Goal: Communication & Community: Participate in discussion

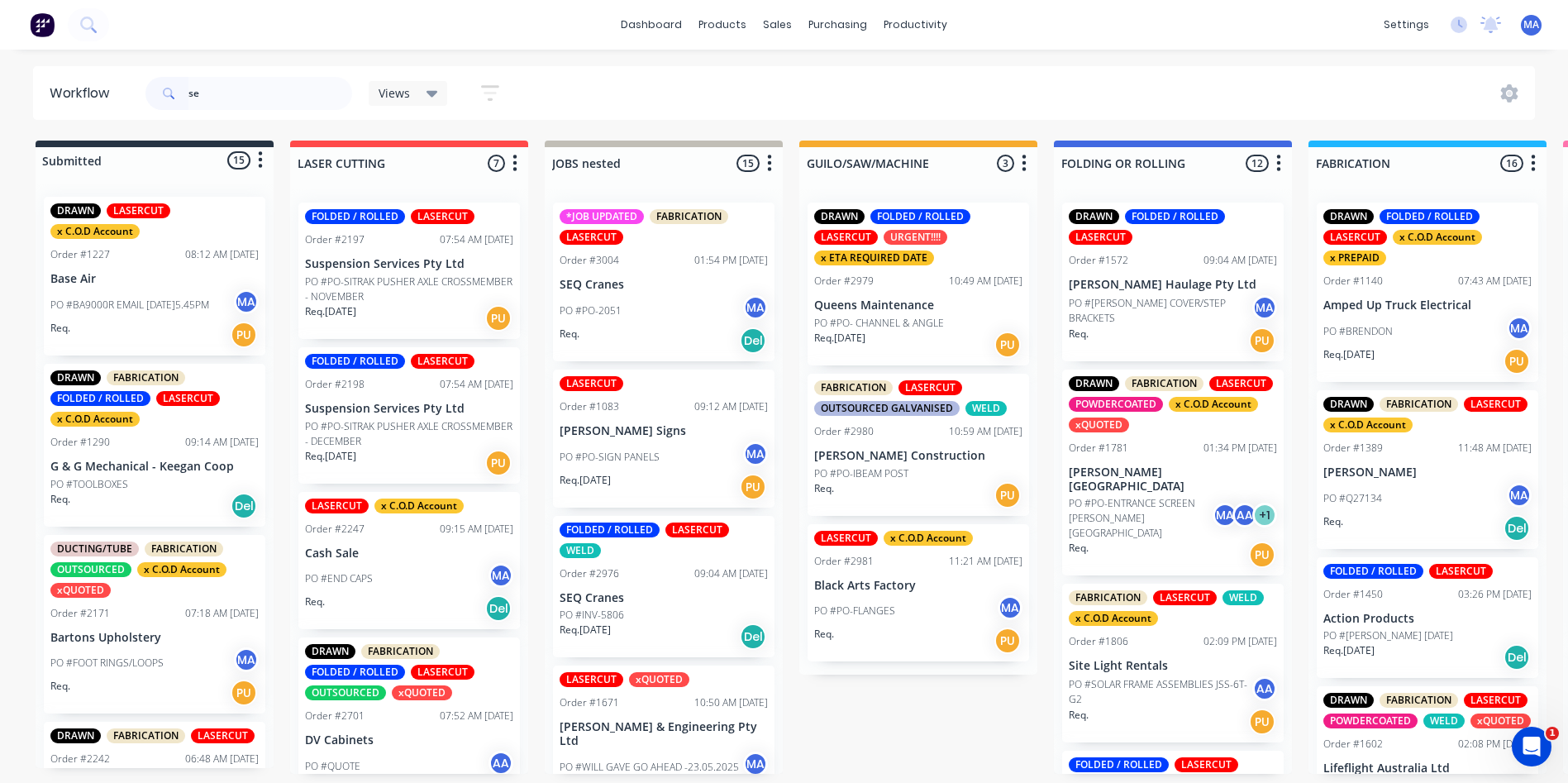
type input "seq"
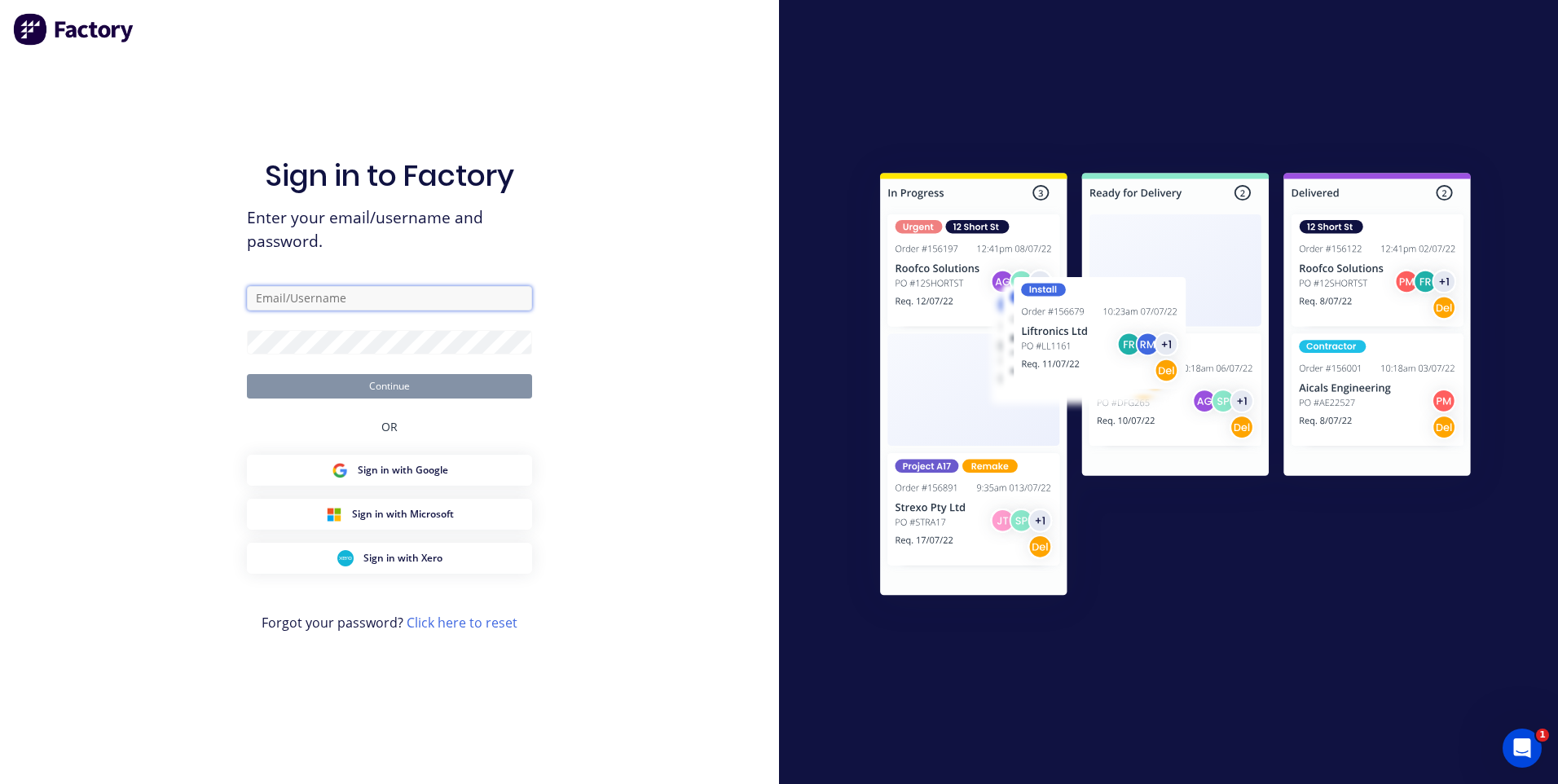
type input "[EMAIL_ADDRESS][DOMAIN_NAME]"
click at [393, 391] on button "Continue" at bounding box center [389, 386] width 285 height 25
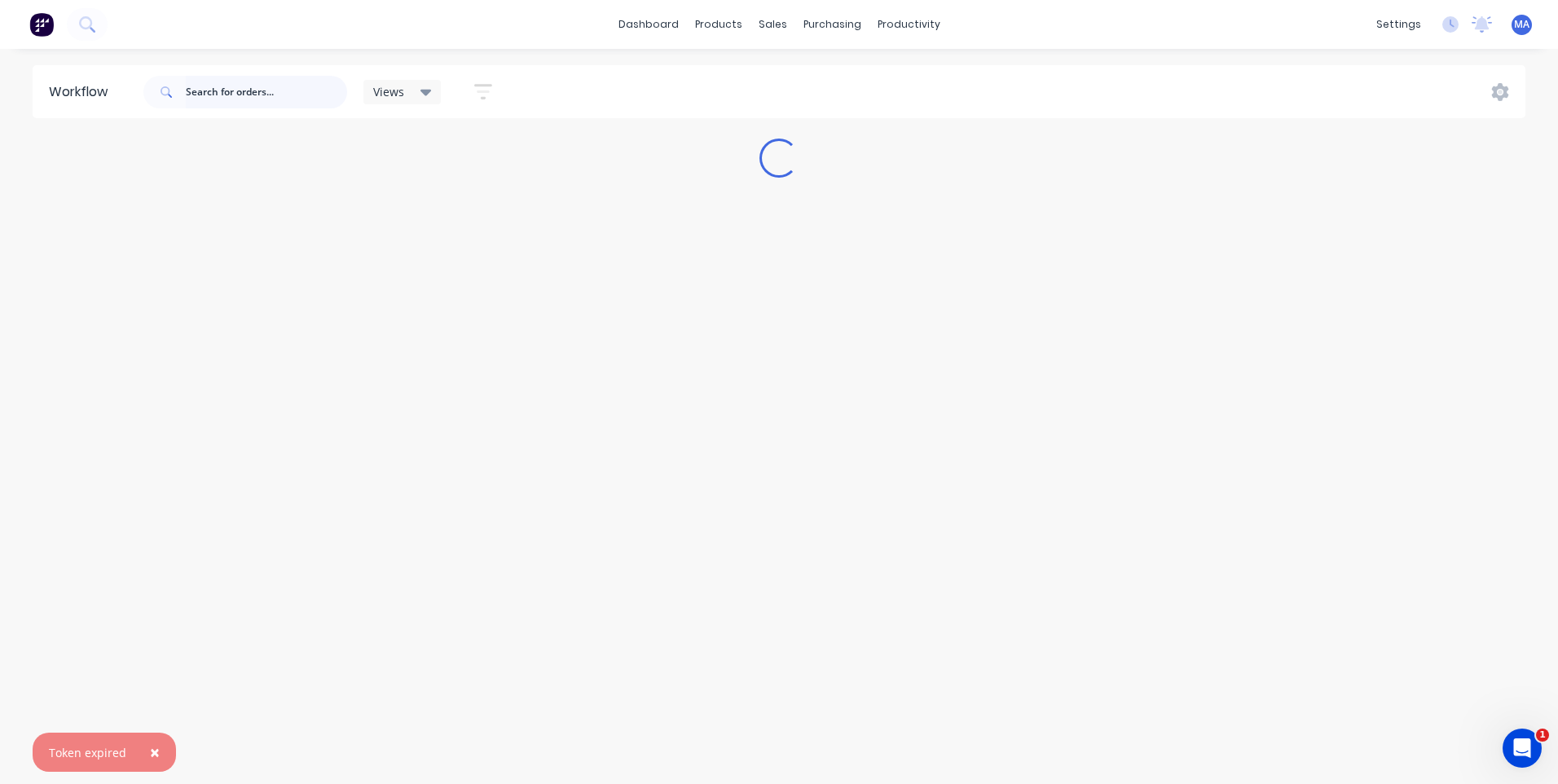
click at [277, 102] on input "text" at bounding box center [266, 91] width 161 height 32
click at [156, 747] on button "×" at bounding box center [155, 752] width 42 height 39
click at [234, 111] on div "seq" at bounding box center [245, 91] width 204 height 49
click at [234, 98] on input "seq" at bounding box center [266, 91] width 161 height 32
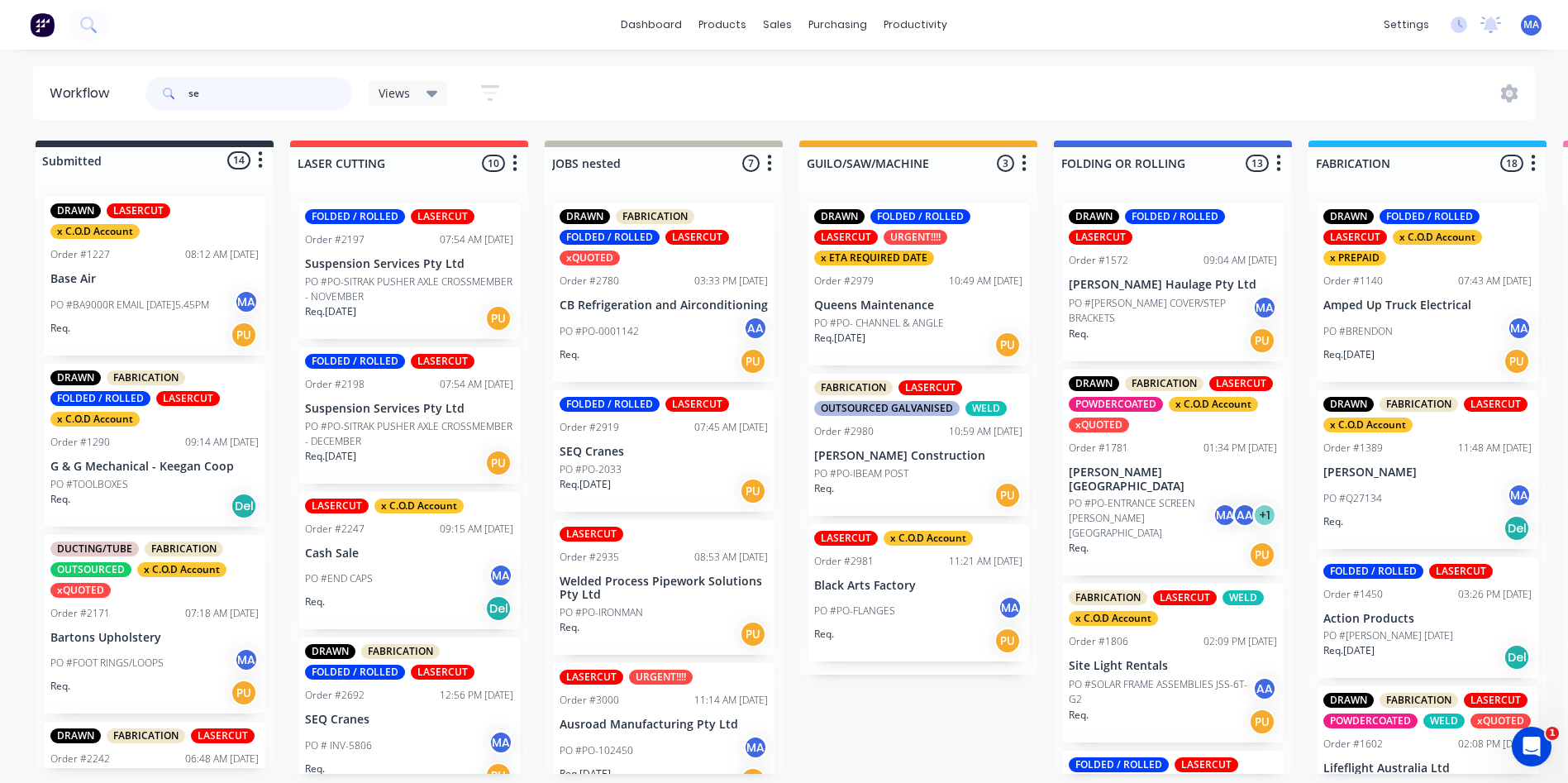
click at [213, 95] on input "se" at bounding box center [269, 93] width 164 height 33
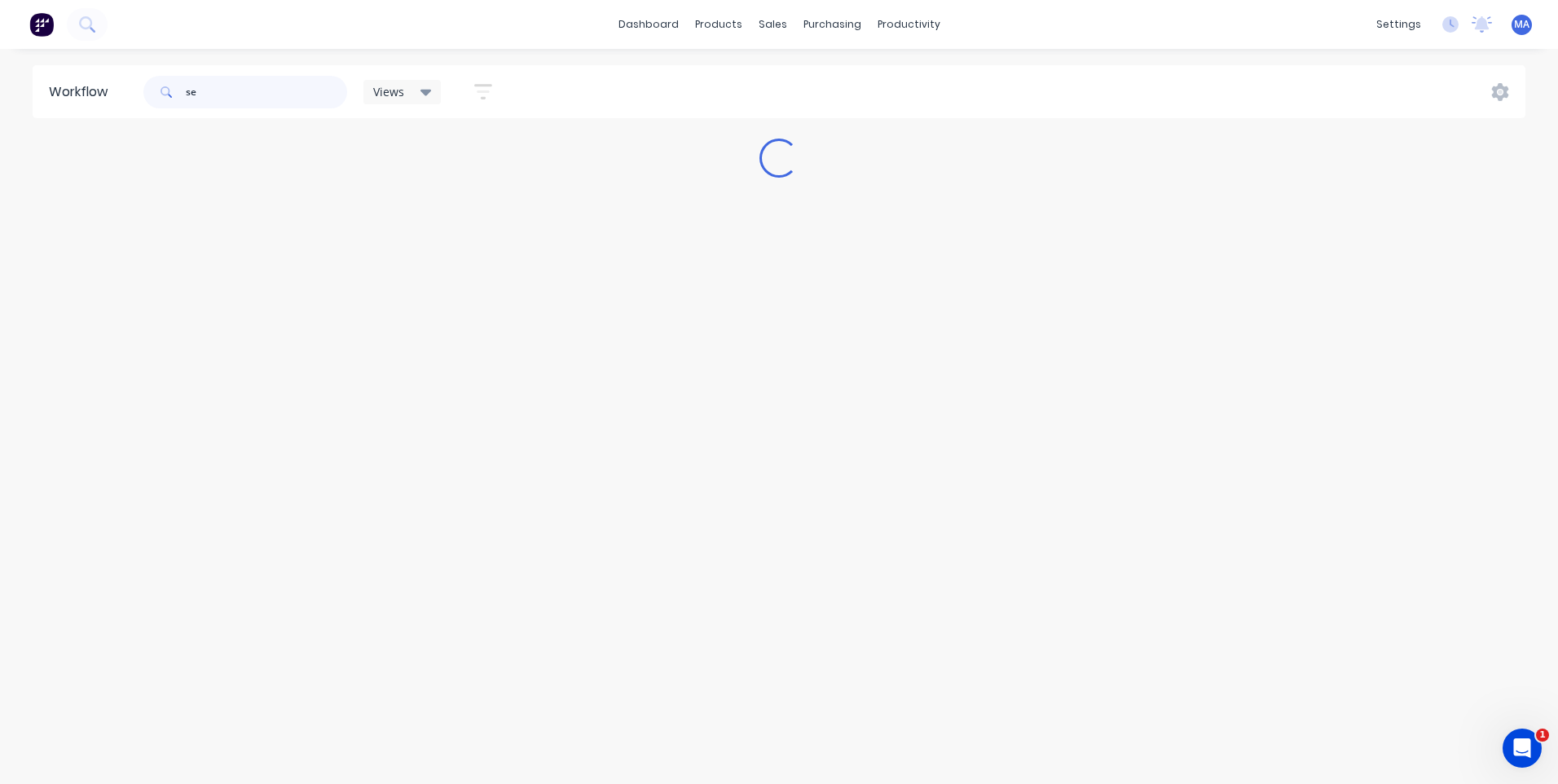
type input "s"
type input "seq"
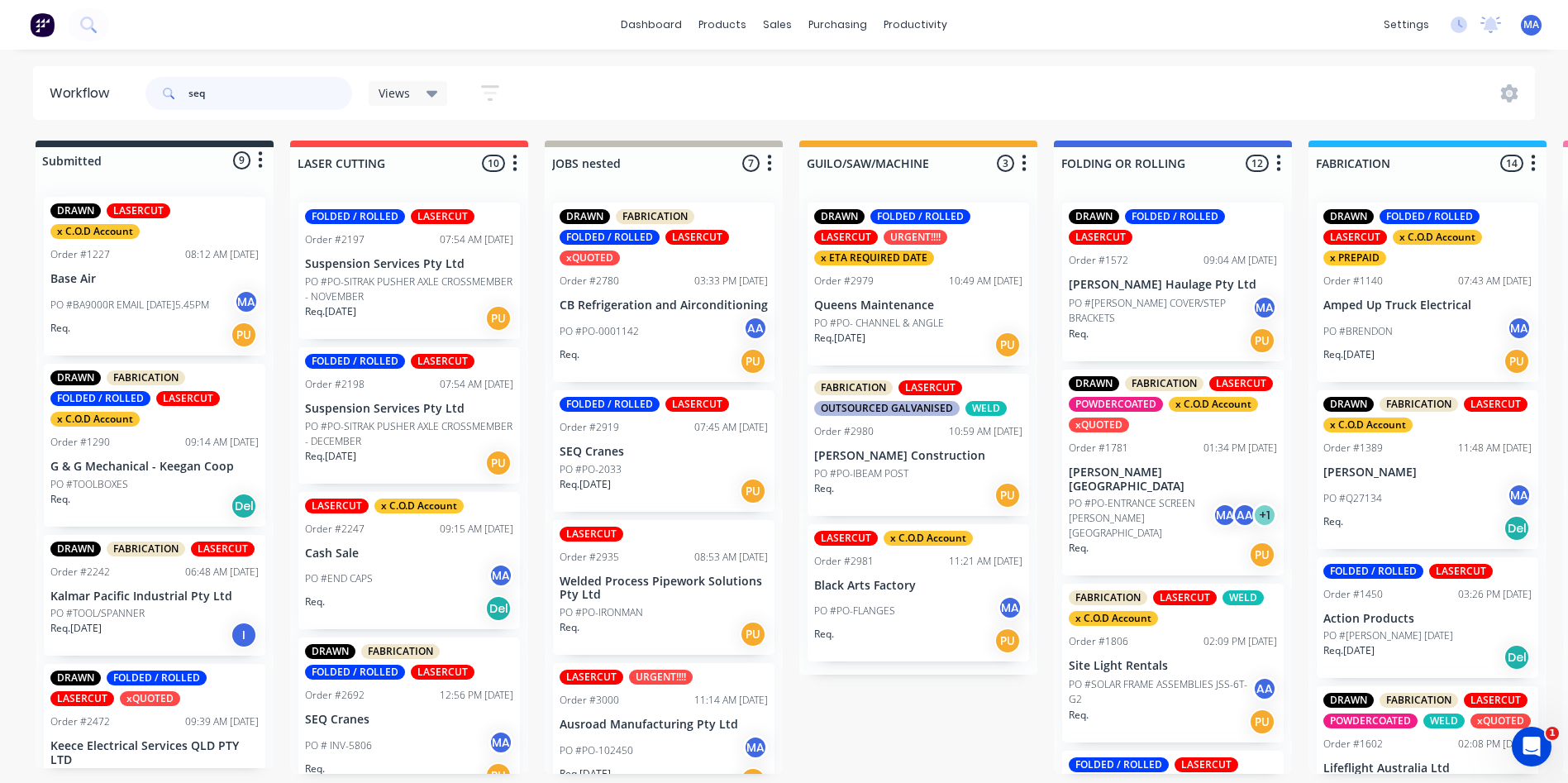
drag, startPoint x: 170, startPoint y: 99, endPoint x: 146, endPoint y: 99, distance: 24.0
click at [146, 99] on div "seq" at bounding box center [249, 93] width 207 height 33
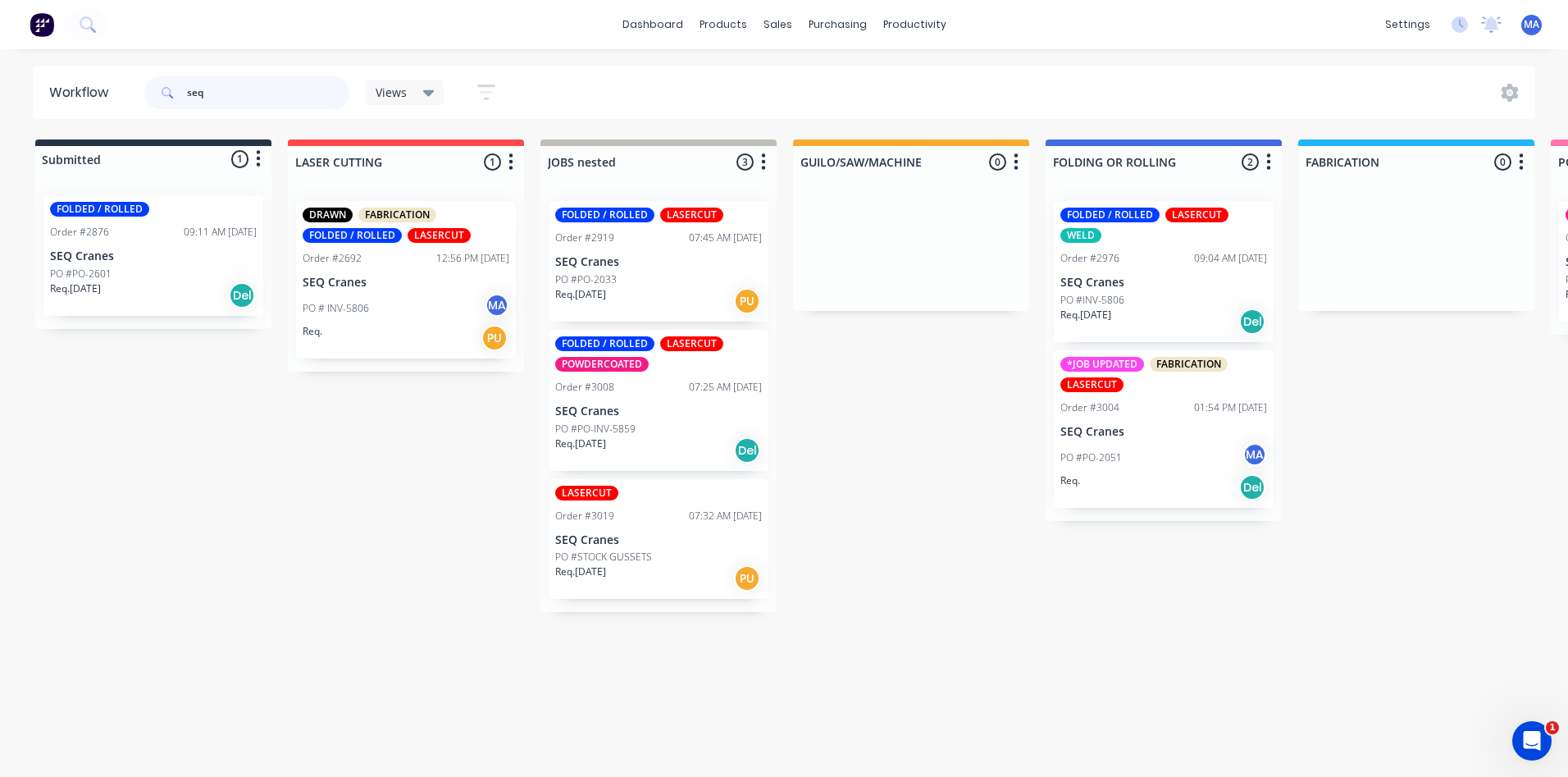
type input "seq"
click at [1168, 275] on div "FOLDED / ROLLED LASERCUT WELD Order #2976 09:04 AM [DATE] SEQ Cranes PO #INV-58…" at bounding box center [1163, 271] width 220 height 141
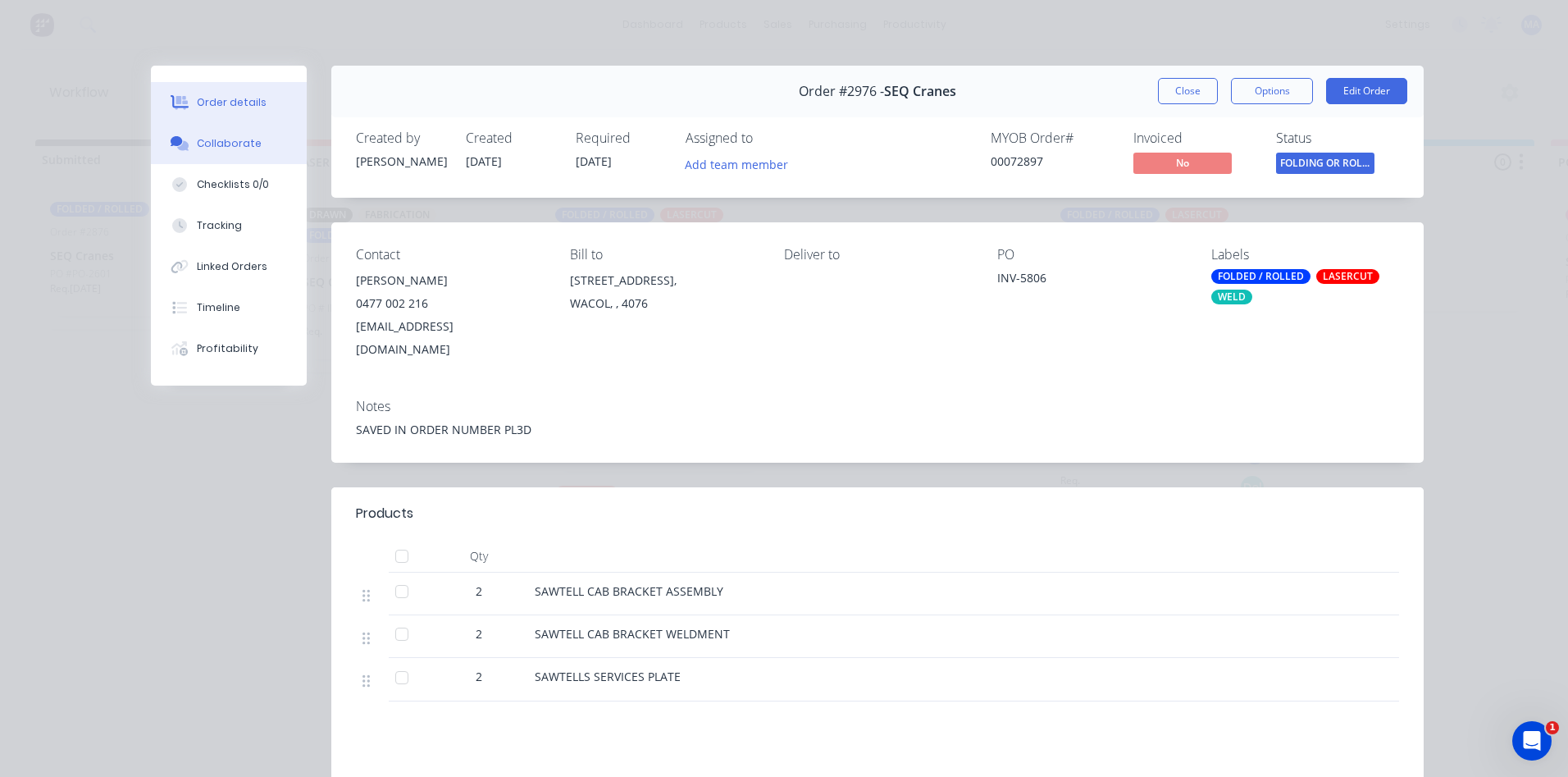
click at [267, 137] on button "Collaborate" at bounding box center [229, 144] width 156 height 41
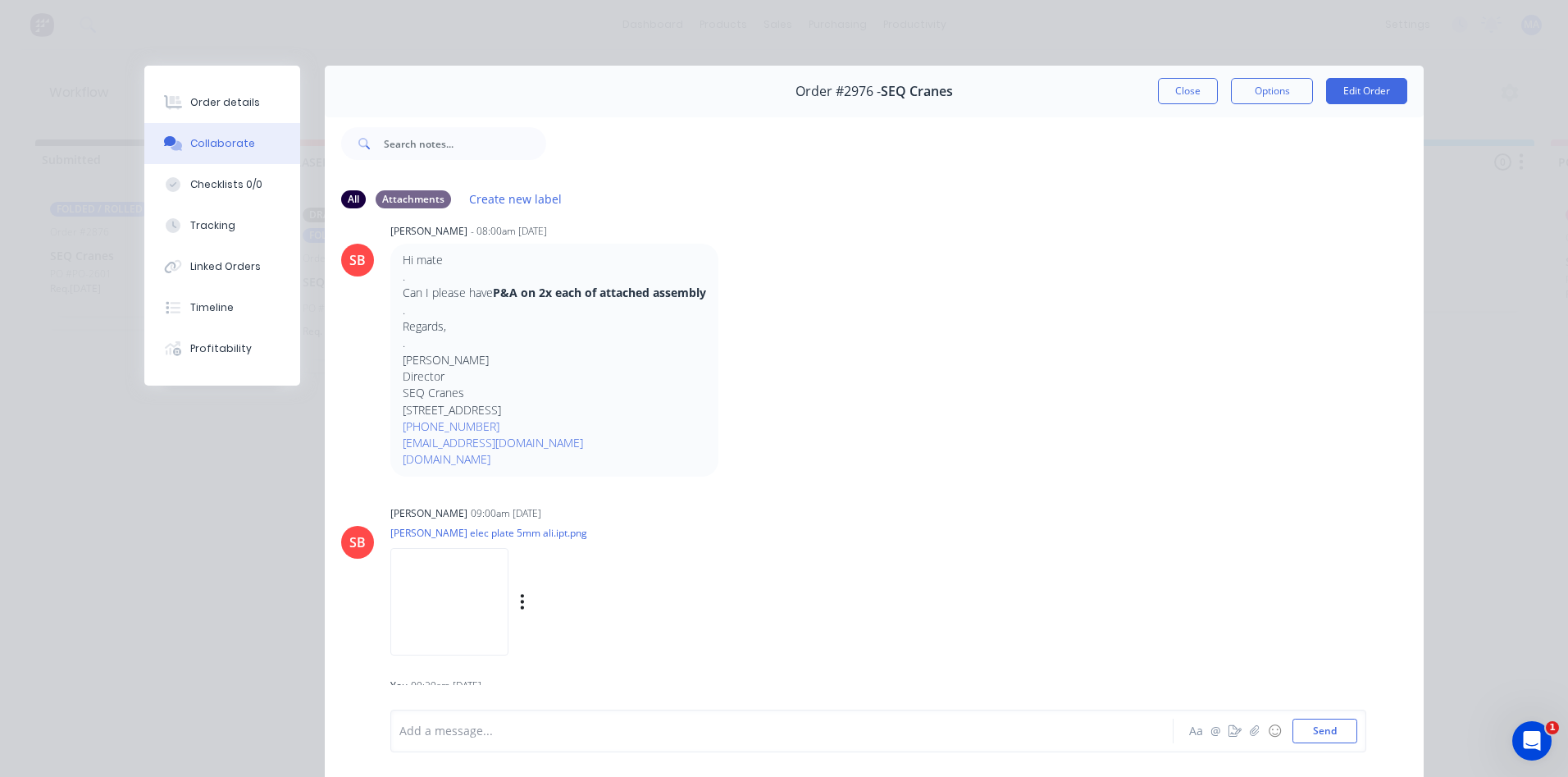
scroll to position [1623, 0]
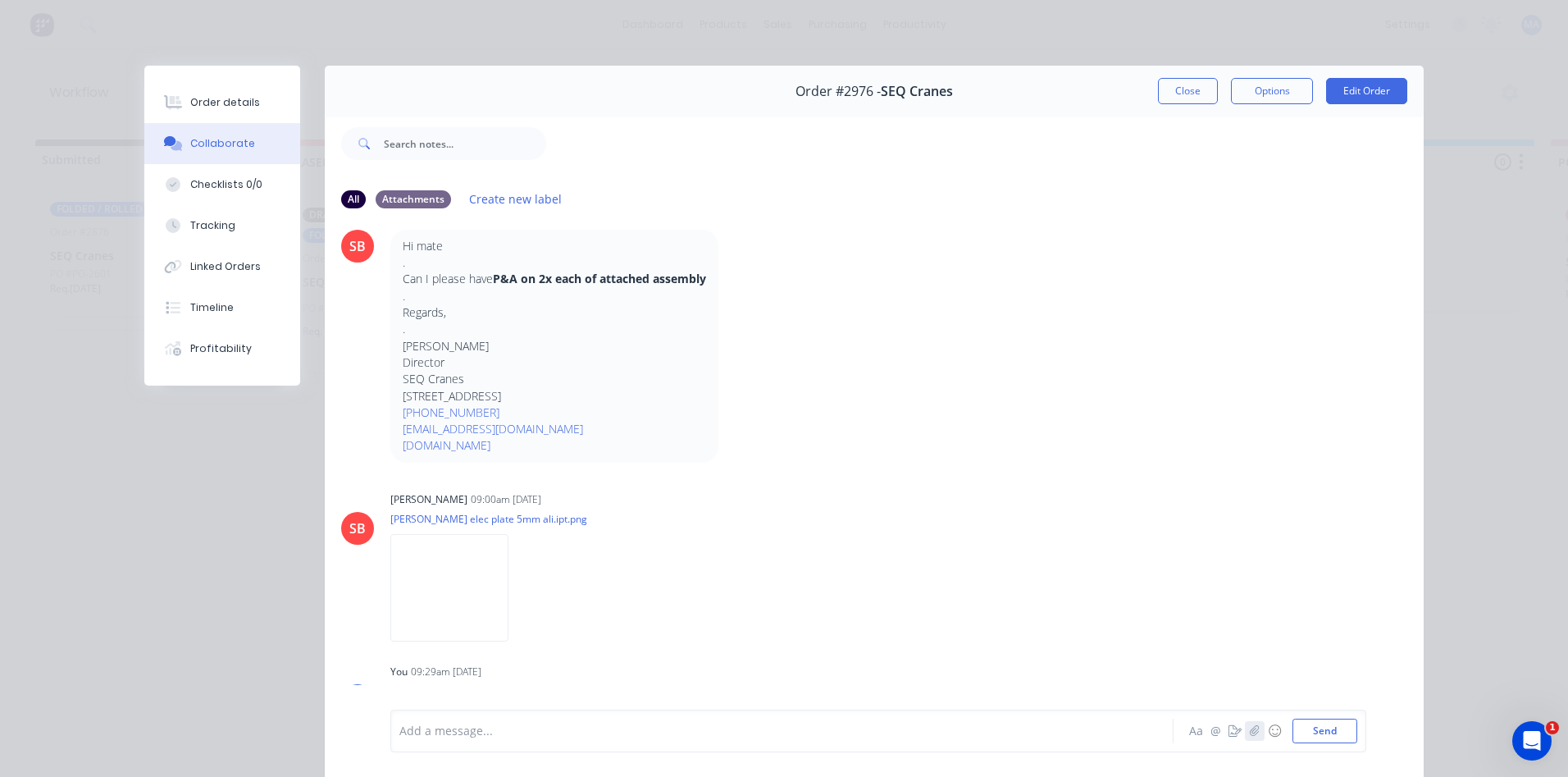
click at [1252, 722] on button "button" at bounding box center [1254, 731] width 19 height 19
click at [1322, 735] on button "Send" at bounding box center [1325, 731] width 65 height 25
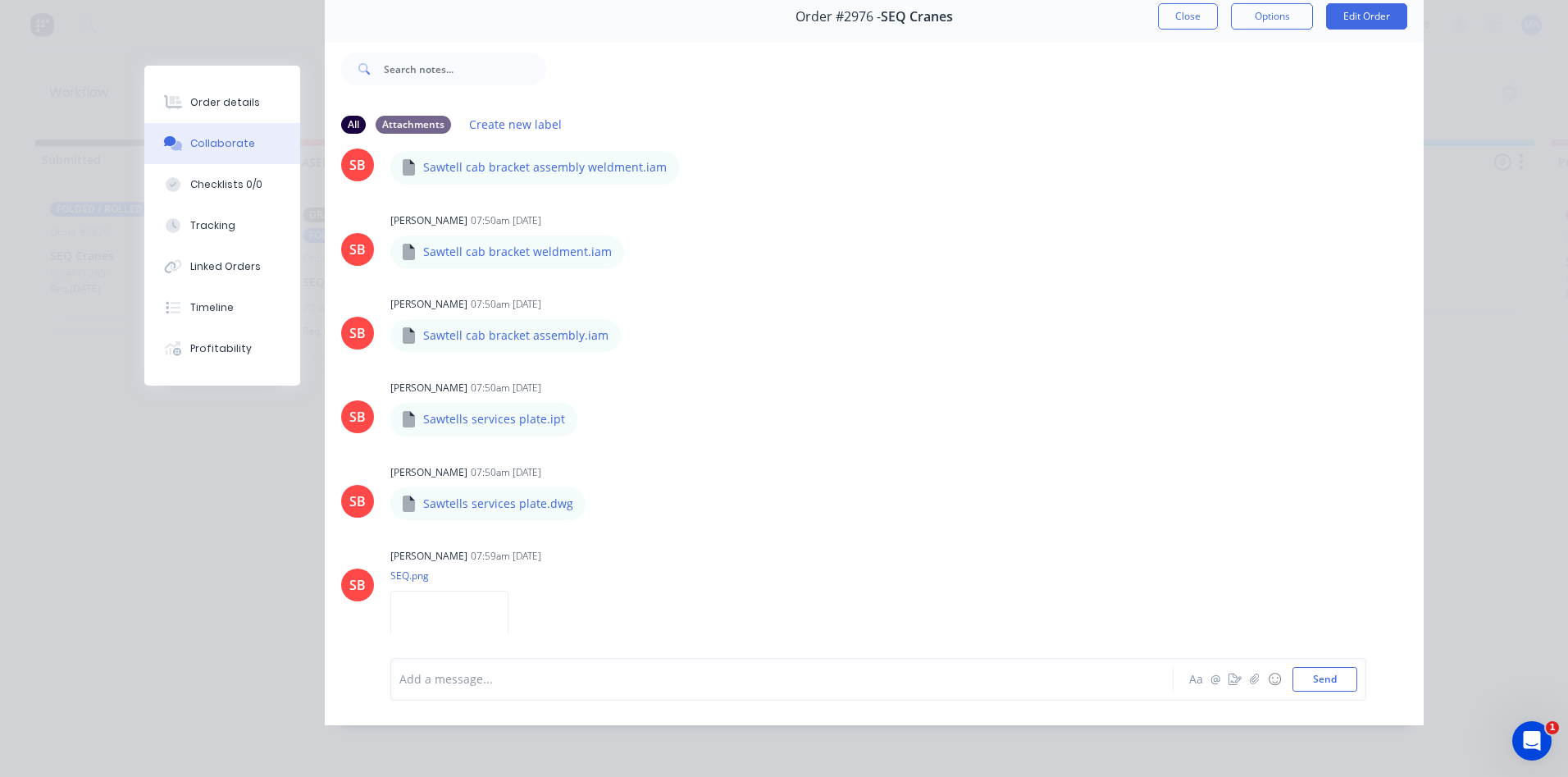
scroll to position [0, 0]
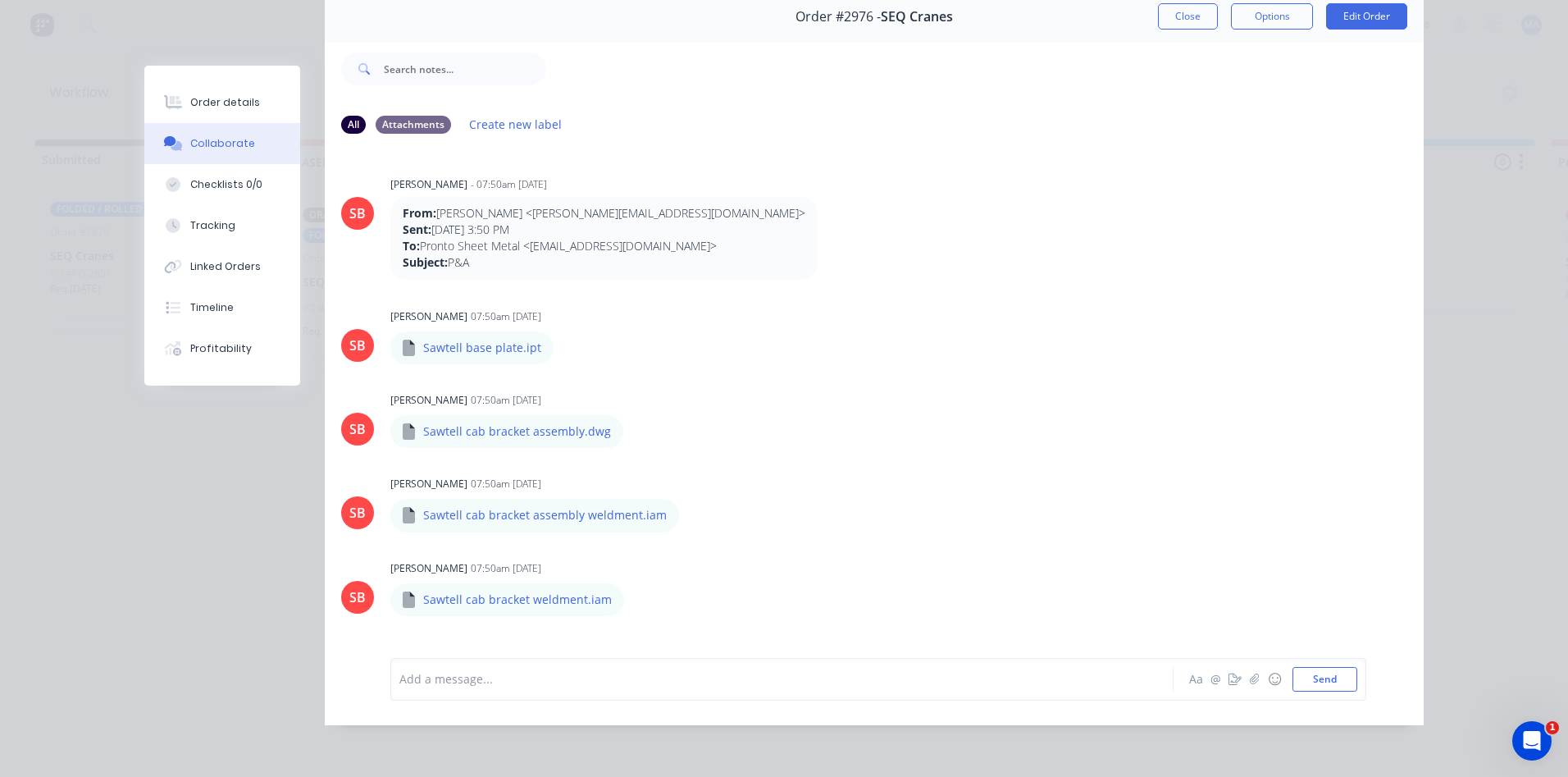
click at [1182, 21] on div "Order #2976 - SEQ Cranes Close Options Edit Order" at bounding box center [875, 17] width 1099 height 52
click at [1186, 15] on button "Close" at bounding box center [1188, 17] width 59 height 26
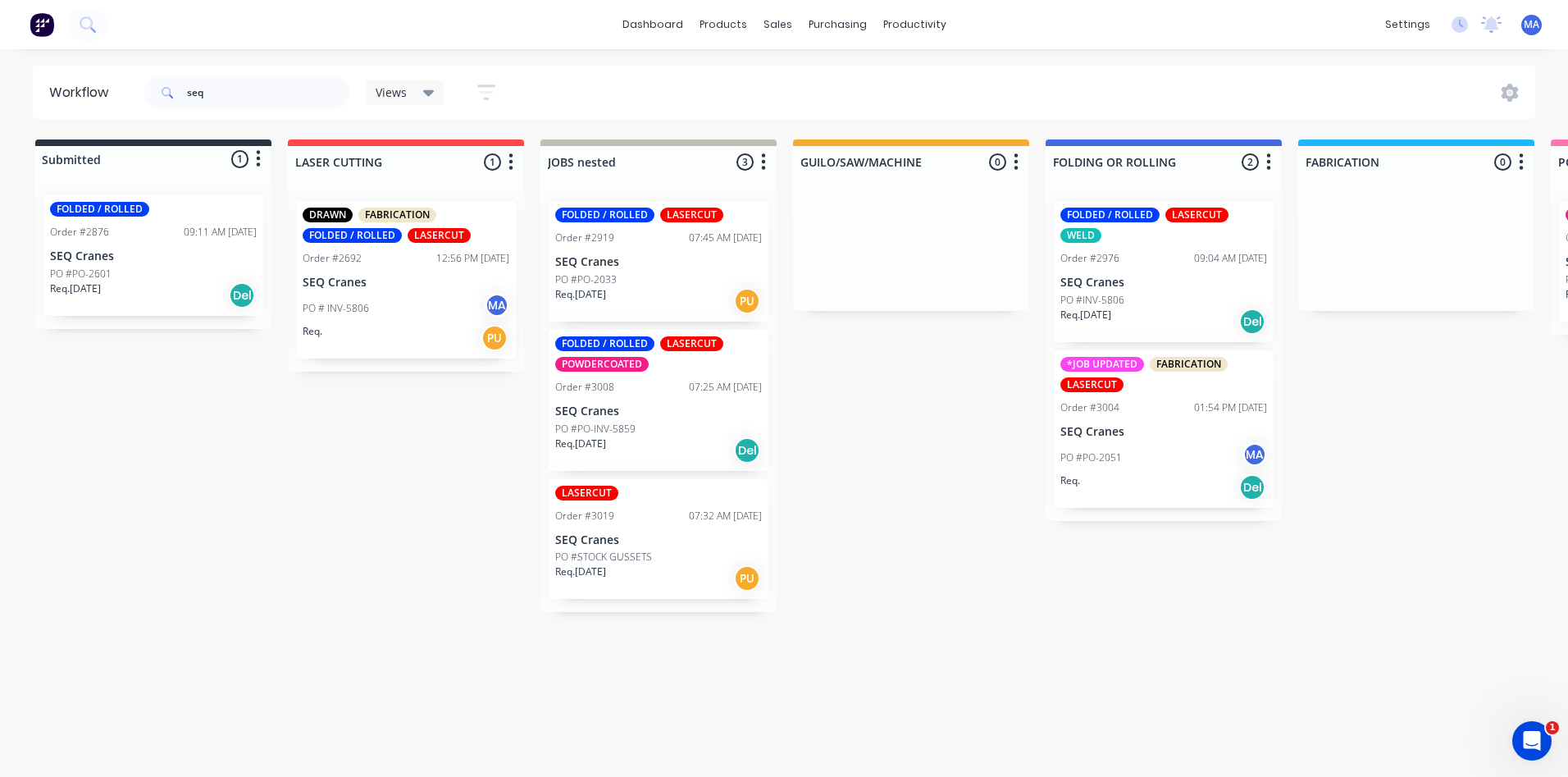
click at [1186, 474] on div "Req. Del" at bounding box center [1163, 487] width 207 height 28
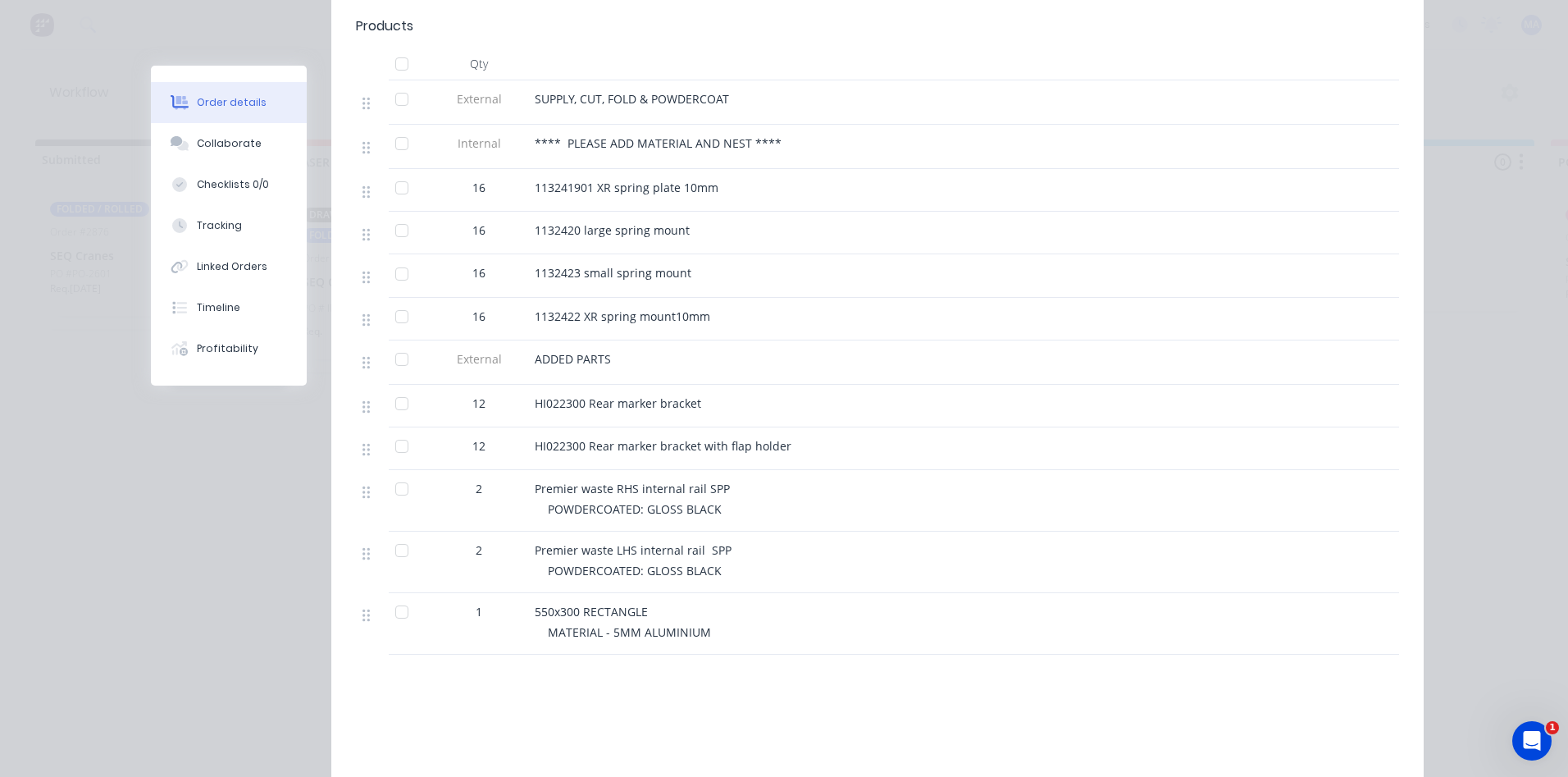
scroll to position [410, 0]
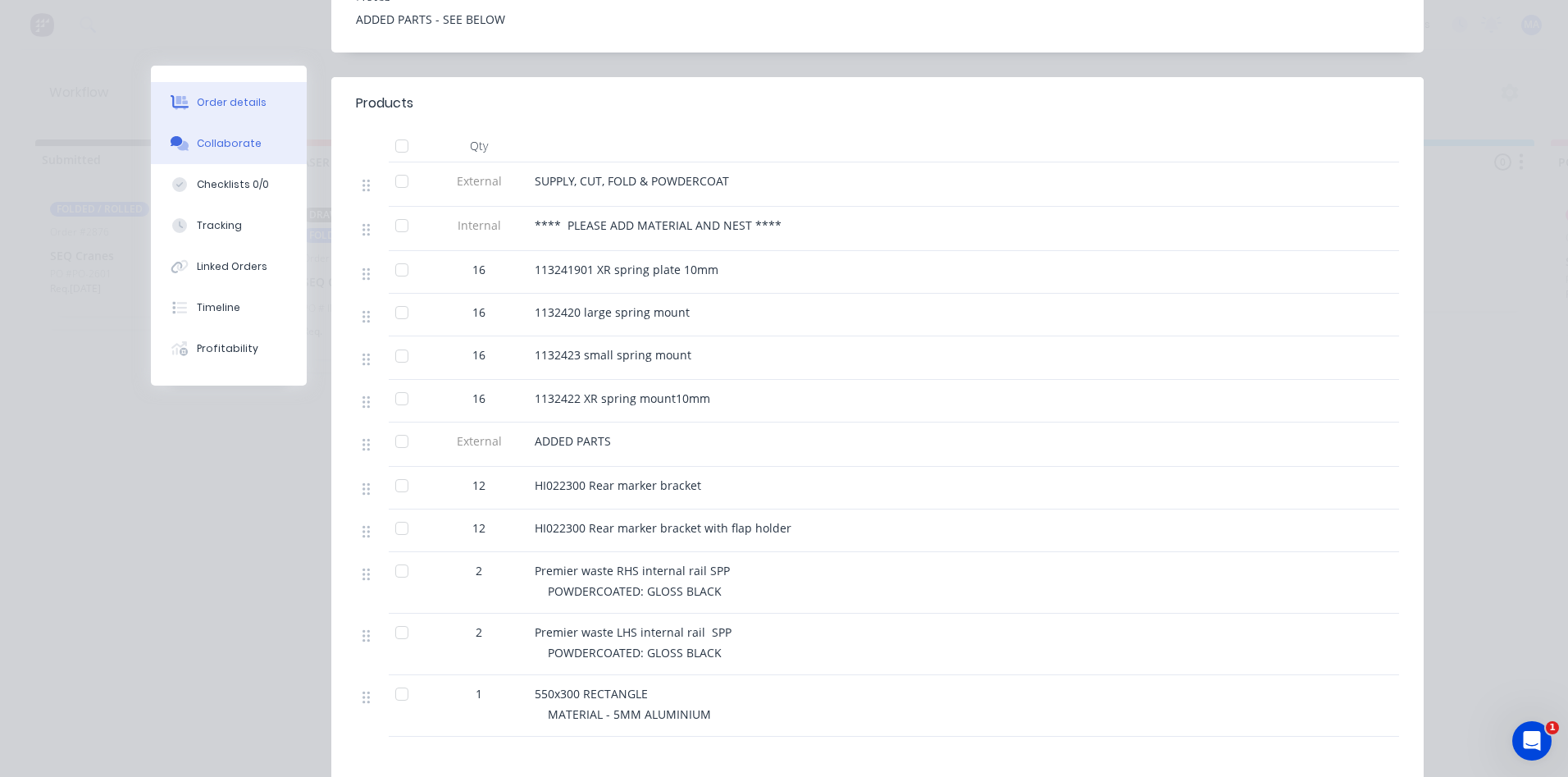
click at [274, 163] on button "Collaborate" at bounding box center [229, 144] width 156 height 41
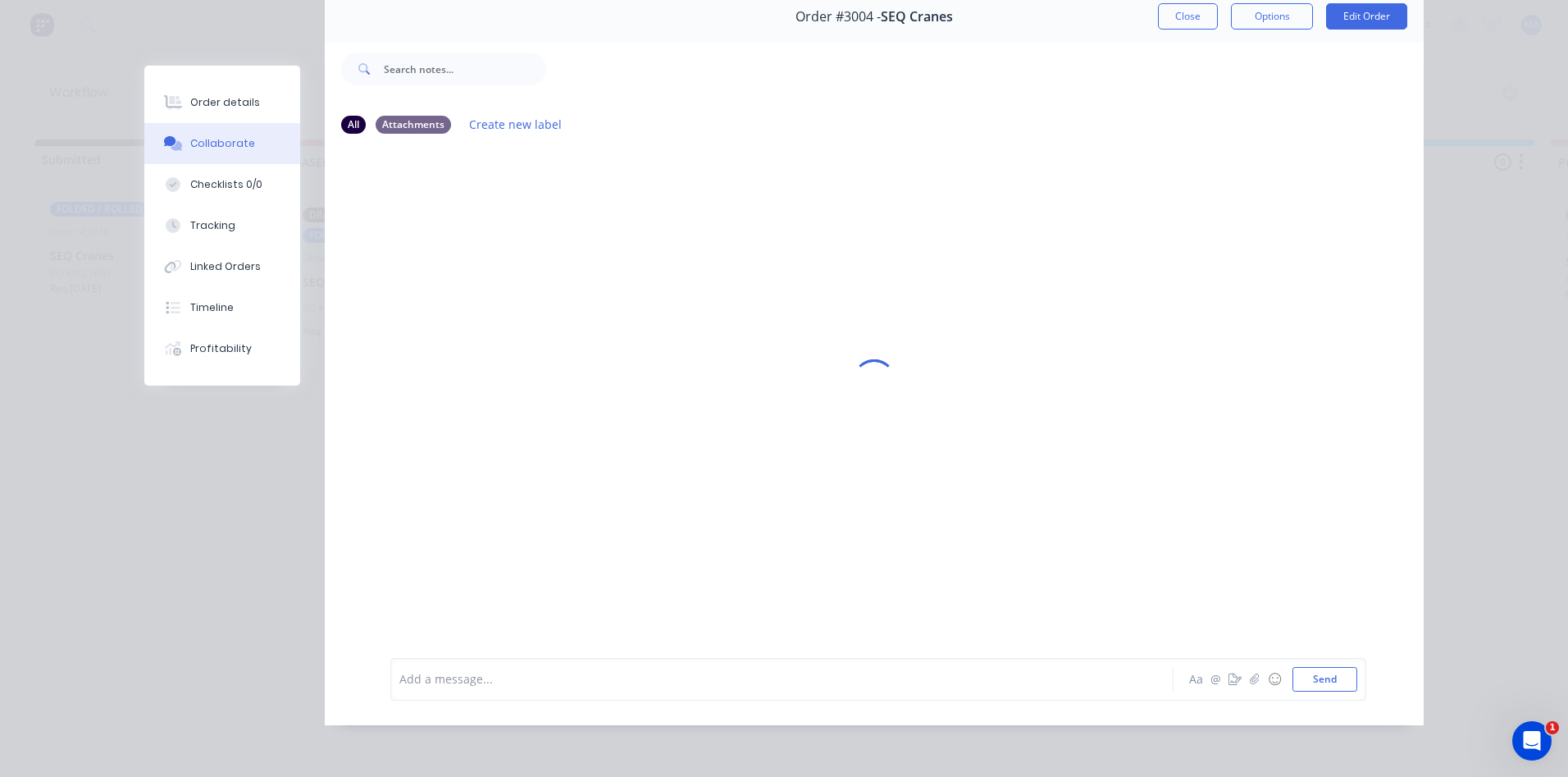
scroll to position [0, 0]
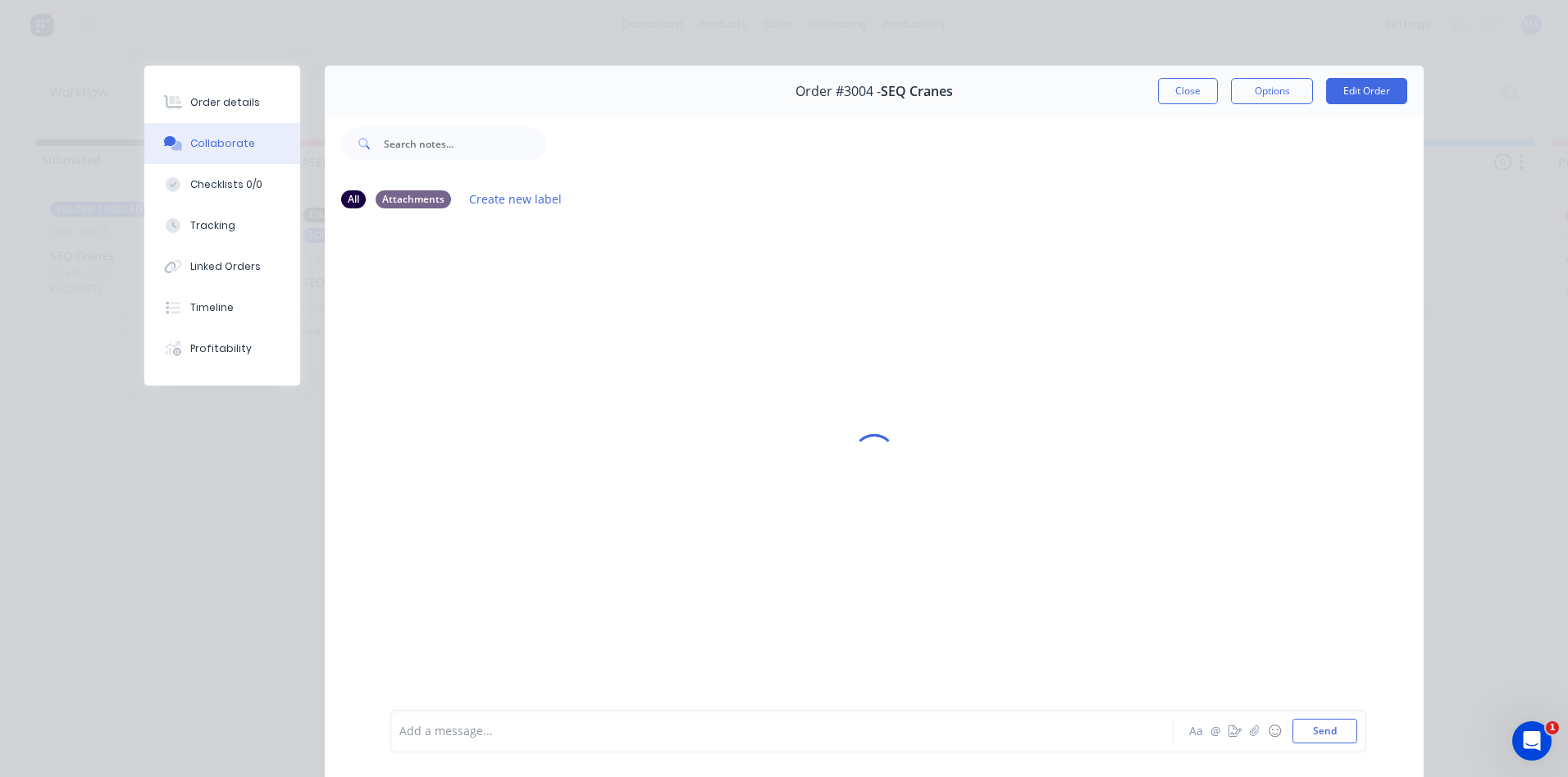
click at [264, 144] on button "Collaborate" at bounding box center [223, 144] width 156 height 41
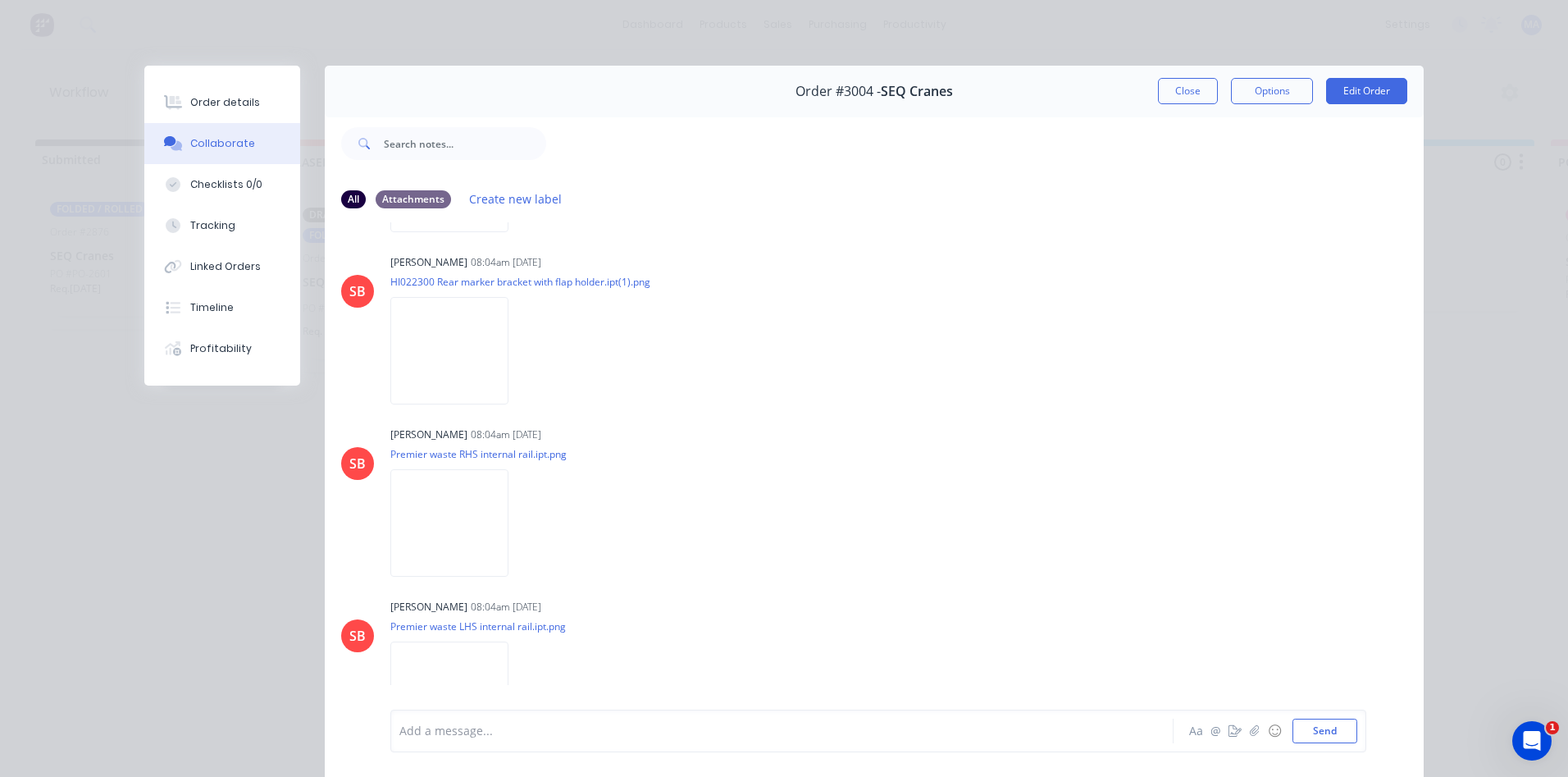
scroll to position [2088, 0]
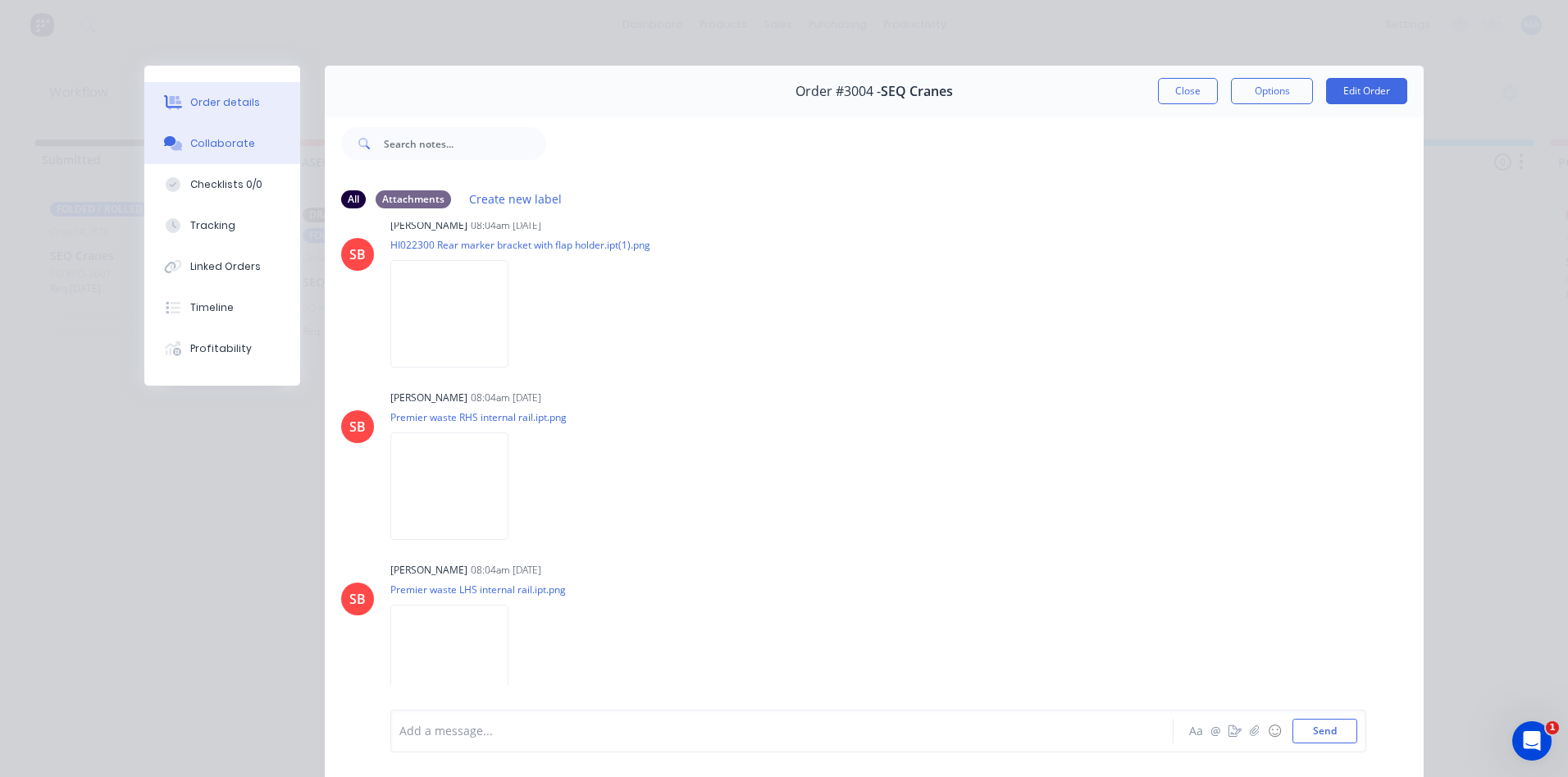
click at [244, 97] on div "Order details" at bounding box center [225, 102] width 70 height 15
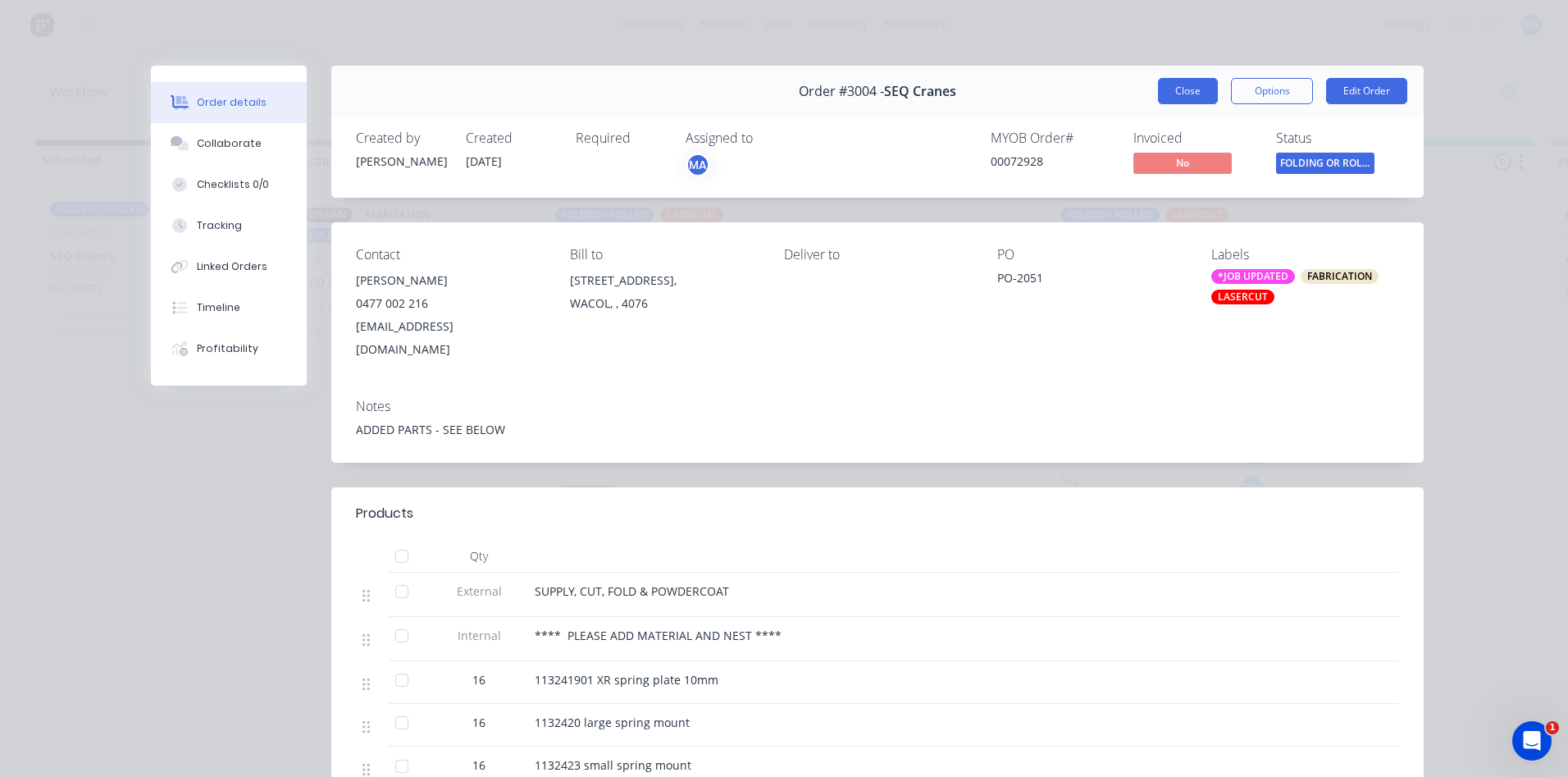
click at [1169, 90] on button "Close" at bounding box center [1188, 91] width 59 height 26
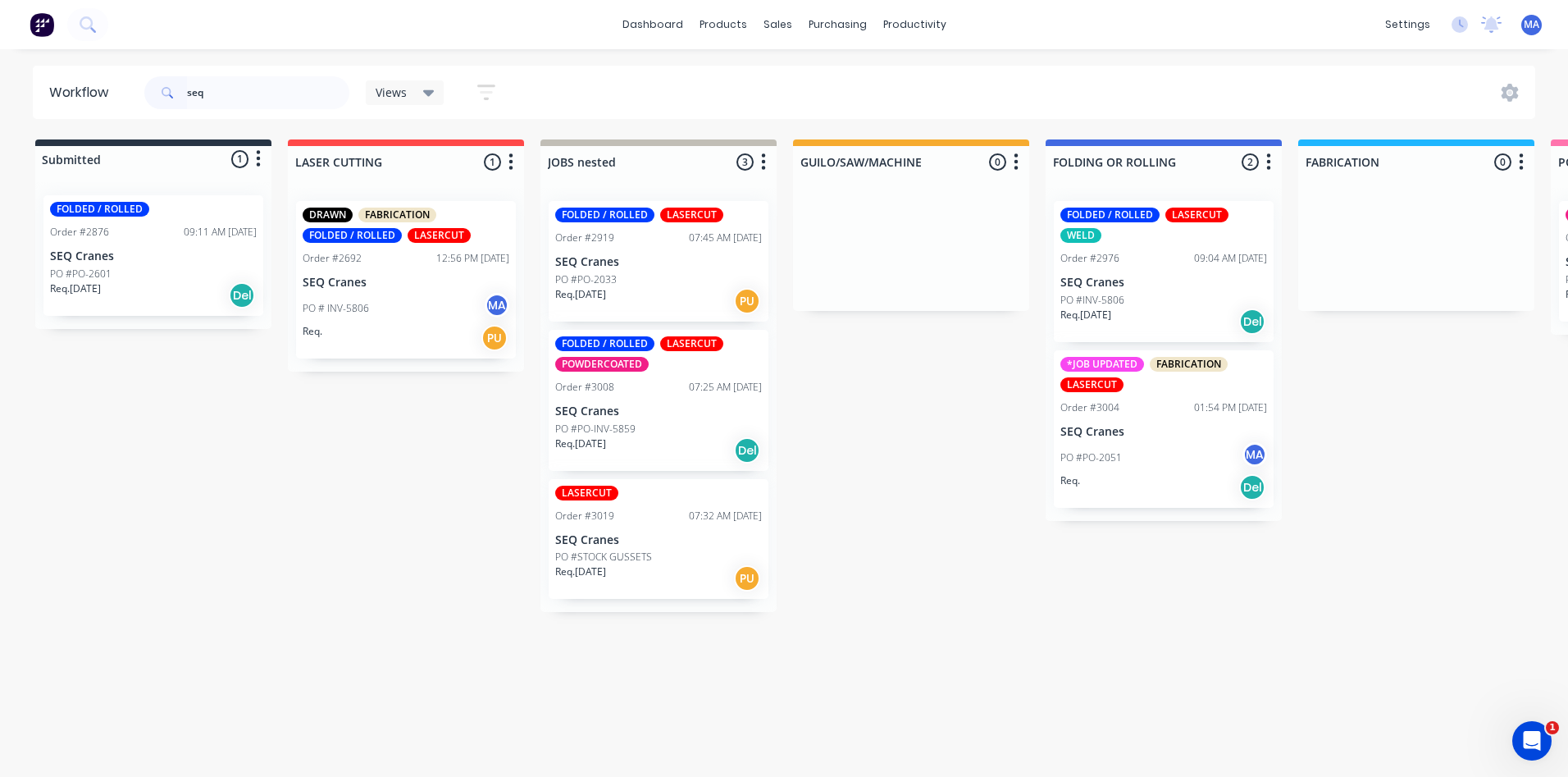
click at [1182, 391] on div "*JOB UPDATED FABRICATION LASERCUT" at bounding box center [1163, 374] width 207 height 35
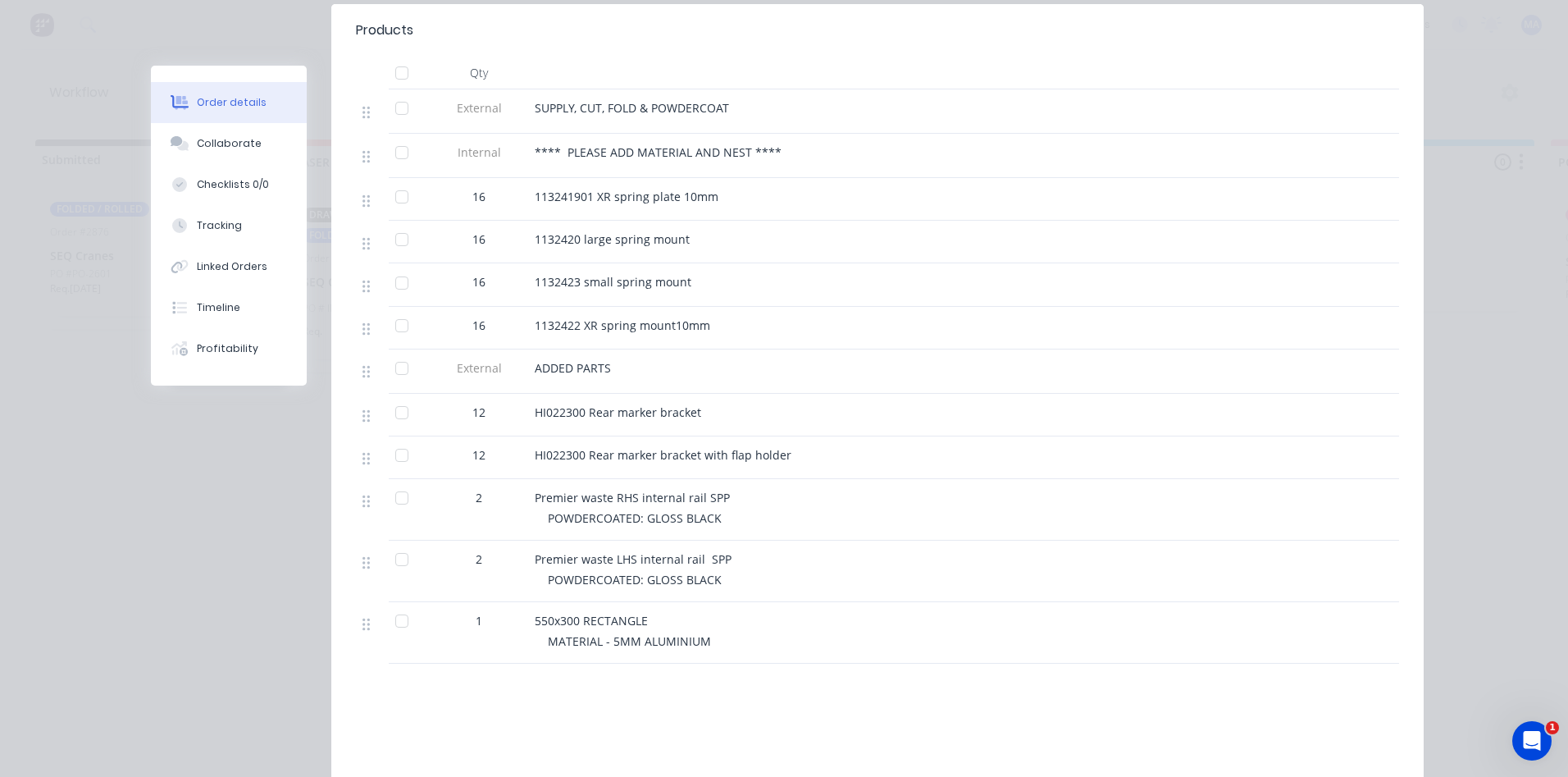
scroll to position [492, 0]
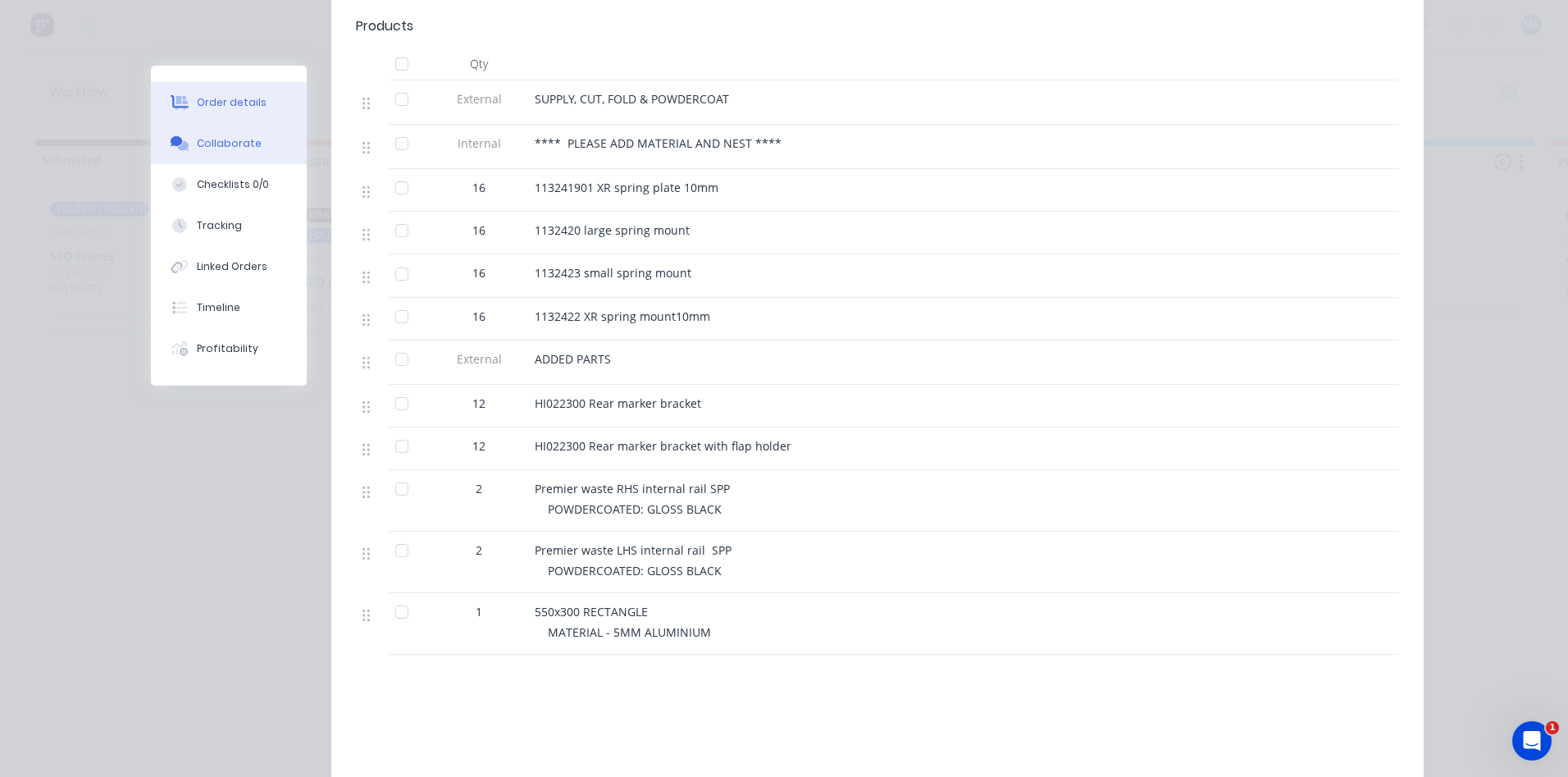
click at [246, 147] on div "Collaborate" at bounding box center [229, 144] width 65 height 15
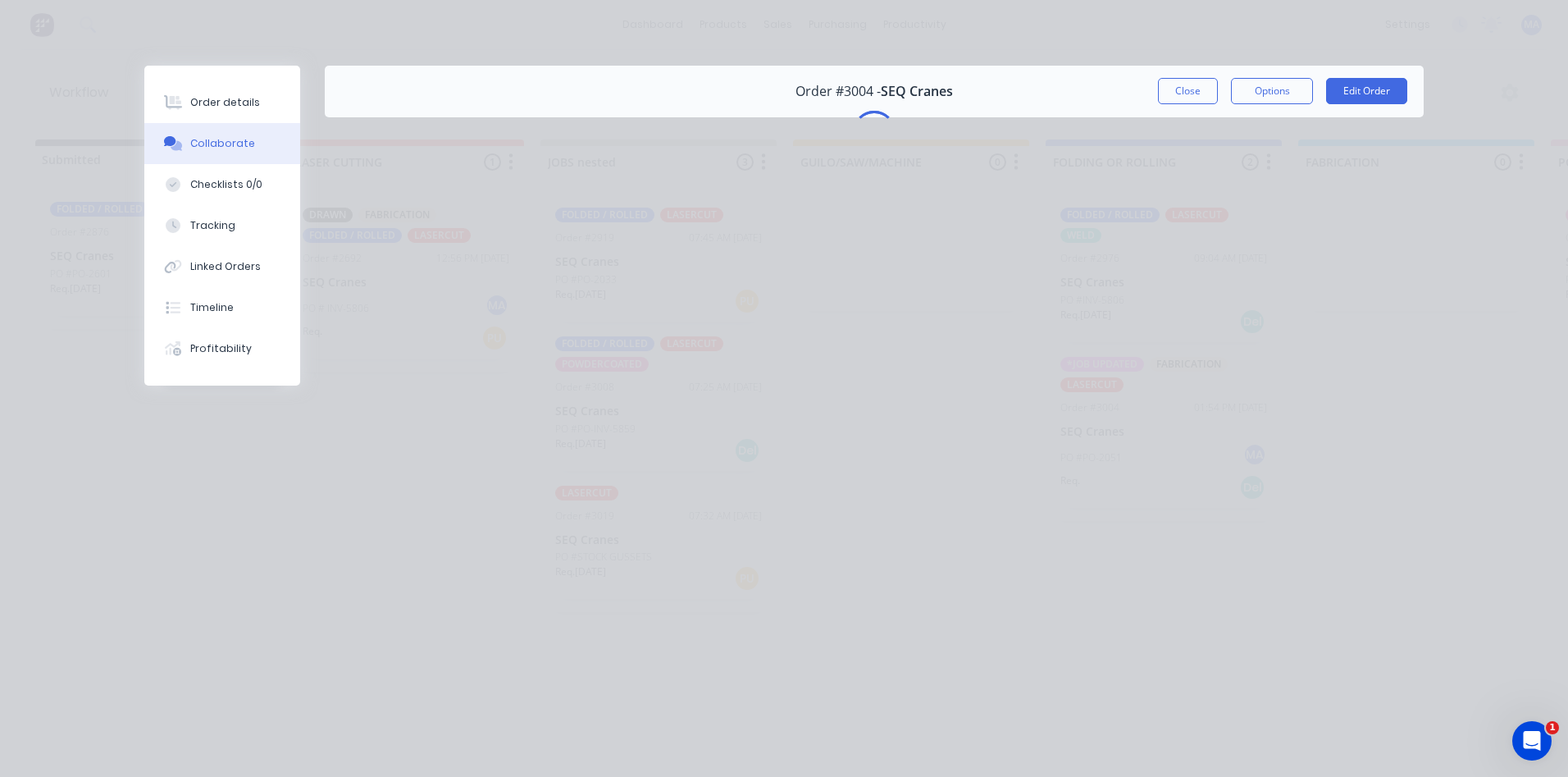
scroll to position [0, 0]
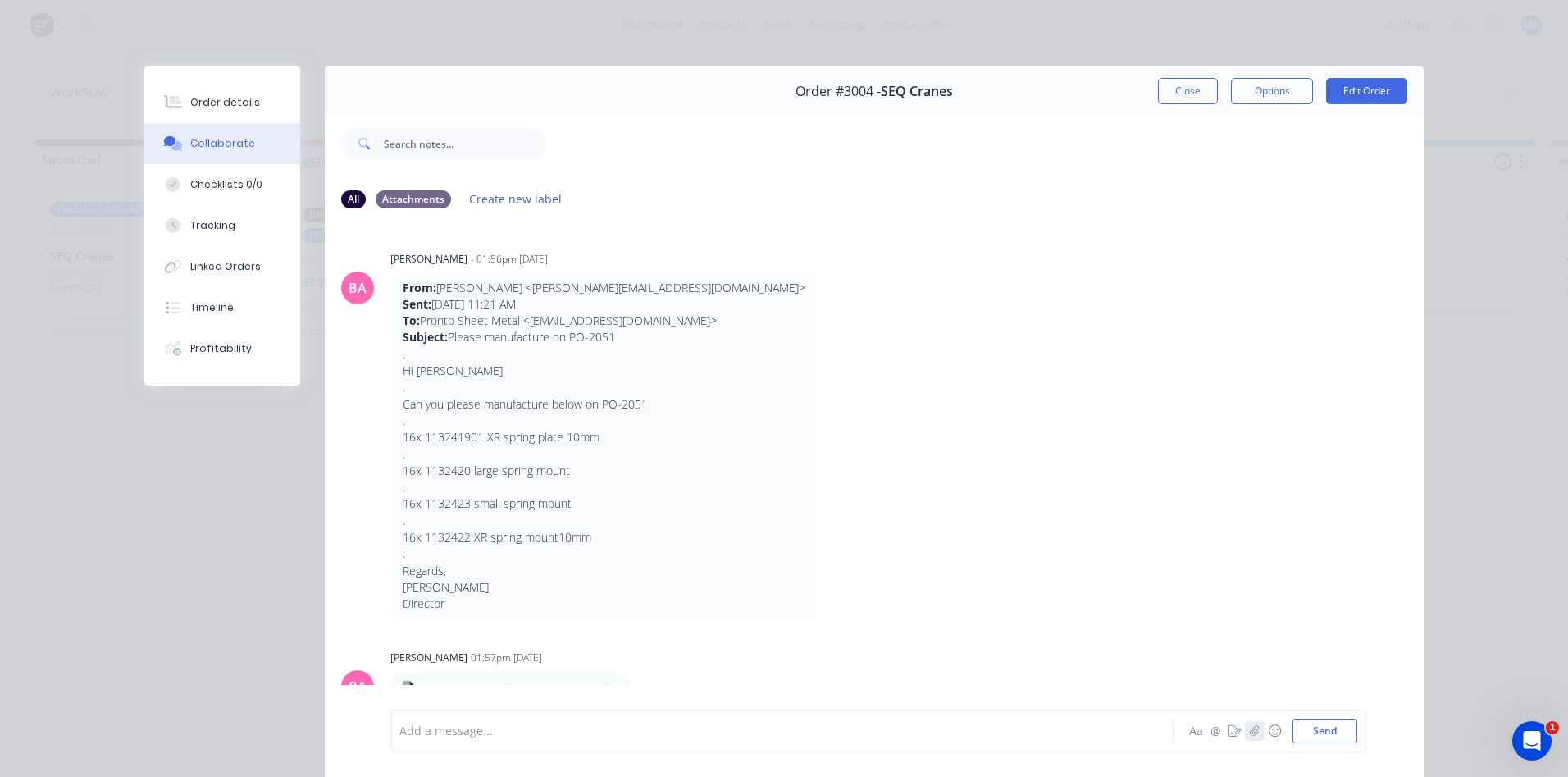
click at [1251, 735] on icon "button" at bounding box center [1255, 731] width 10 height 11
click at [1314, 732] on button "Send" at bounding box center [1325, 731] width 65 height 25
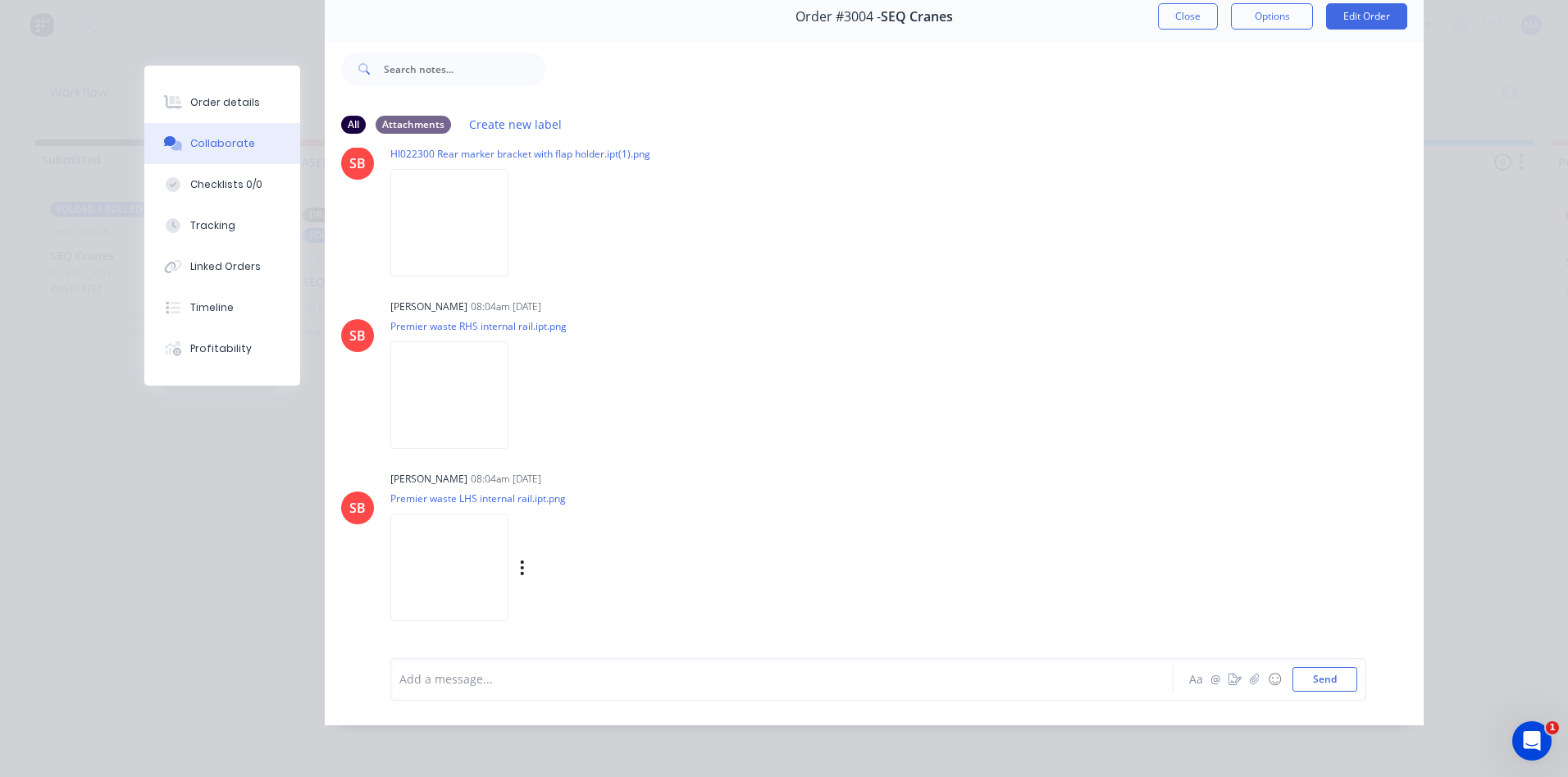
scroll to position [2432, 0]
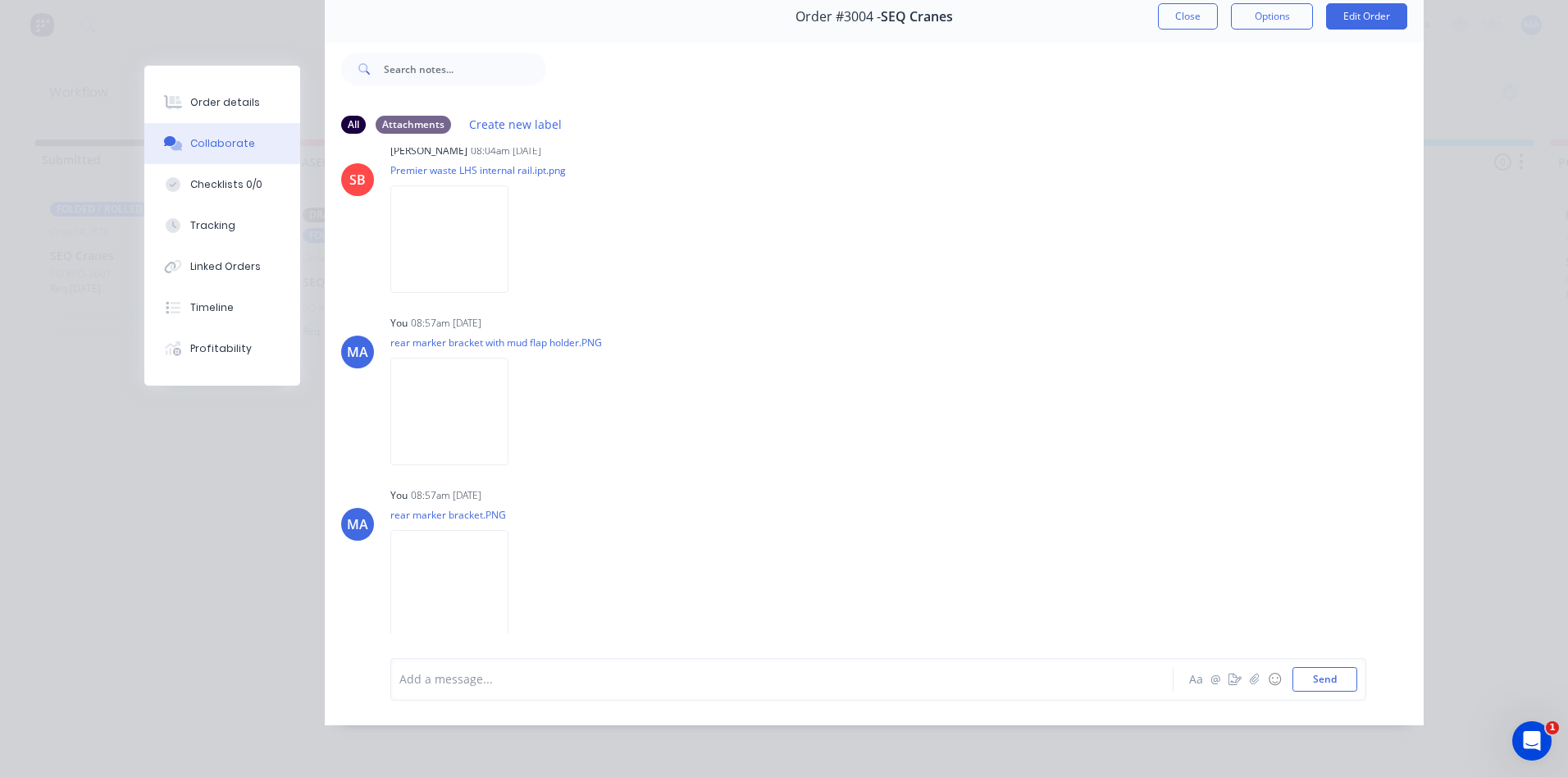
click at [564, 665] on div "Add a message... Aa @ ☺ Send" at bounding box center [878, 680] width 976 height 43
click at [518, 681] on div at bounding box center [758, 679] width 718 height 18
click at [1300, 680] on button "Send" at bounding box center [1325, 679] width 65 height 25
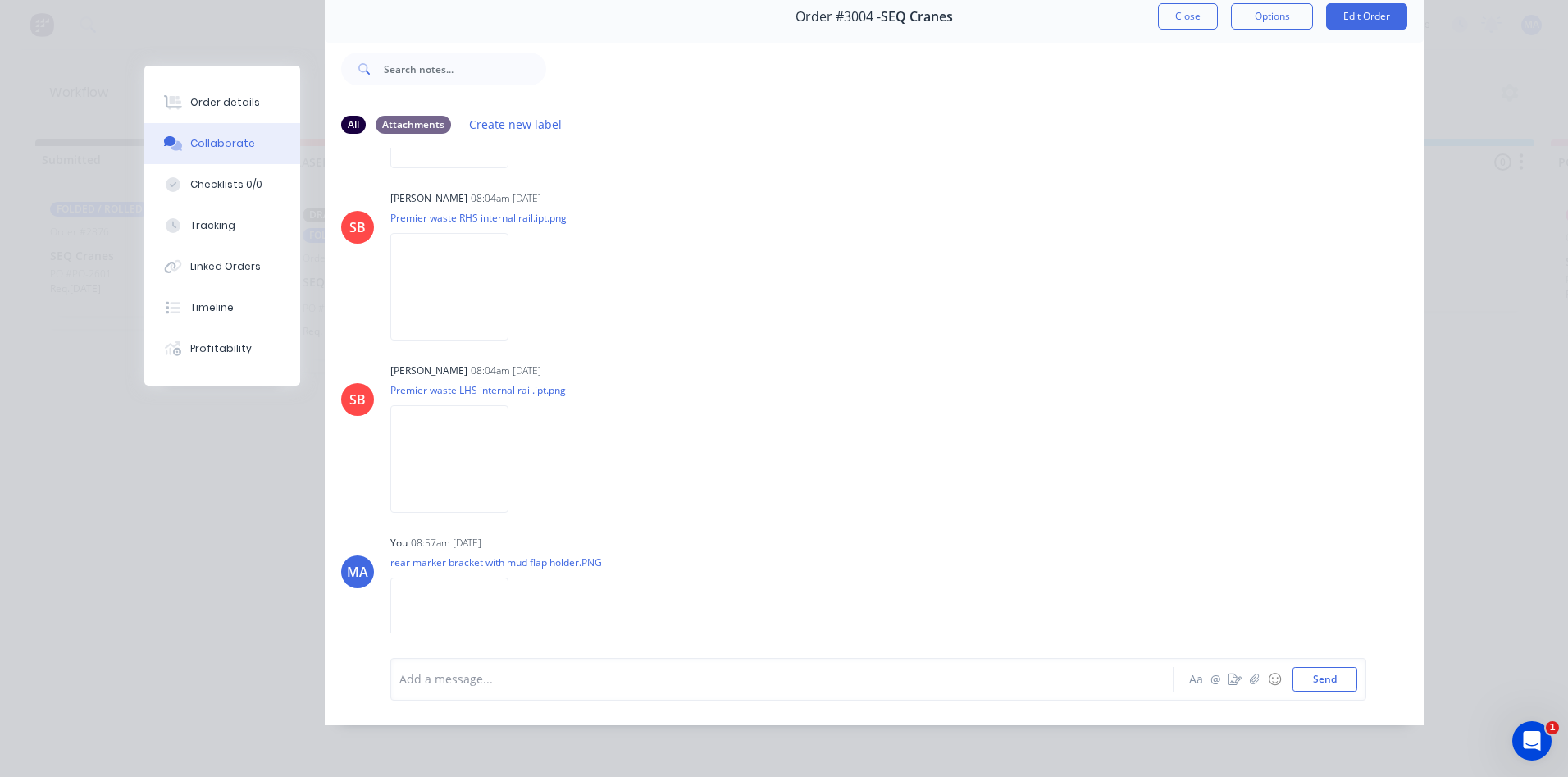
scroll to position [2090, 0]
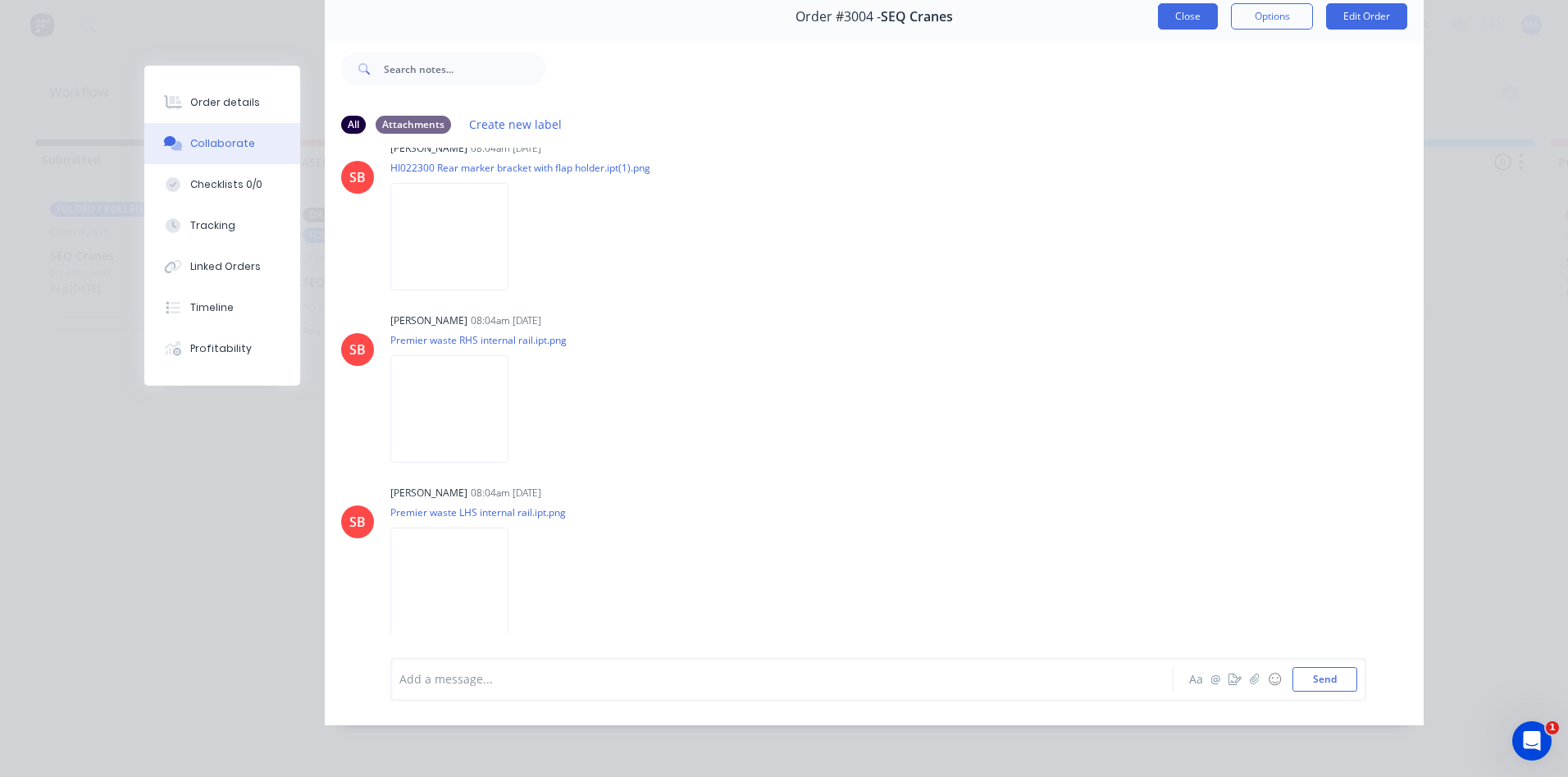
click at [1198, 11] on button "Close" at bounding box center [1188, 17] width 59 height 26
